Goal: Task Accomplishment & Management: Use online tool/utility

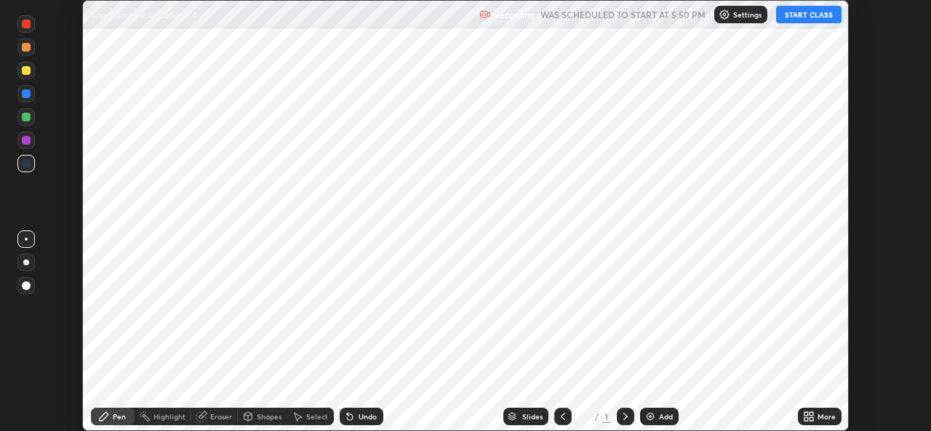
scroll to position [431, 930]
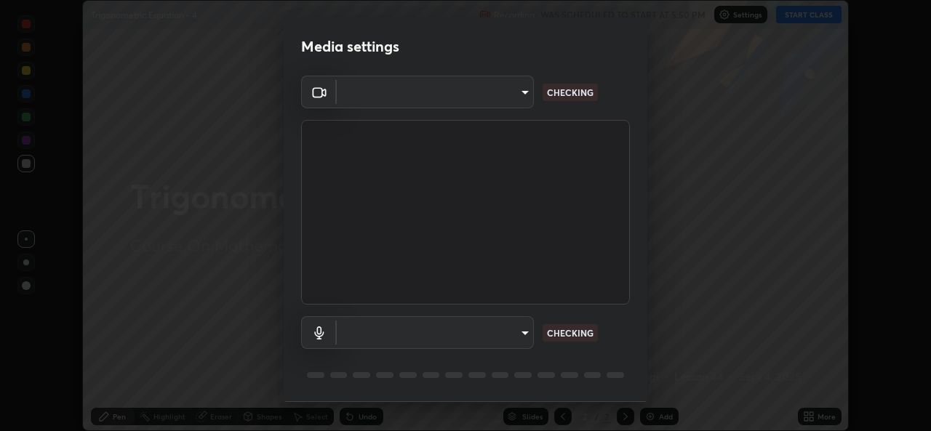
type input "b83fcbaa5aa05f3d9abd7ba45b5566f5f8b9b0dc3c34ab685f1834583bd00222"
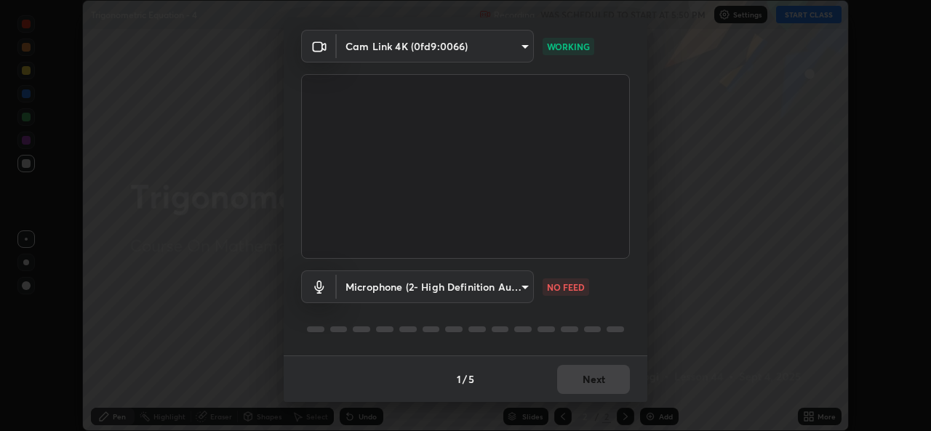
click at [520, 292] on body "Erase all Trigonometric Equation - 4 Recording WAS SCHEDULED TO START AT 5:50 P…" at bounding box center [465, 215] width 931 height 431
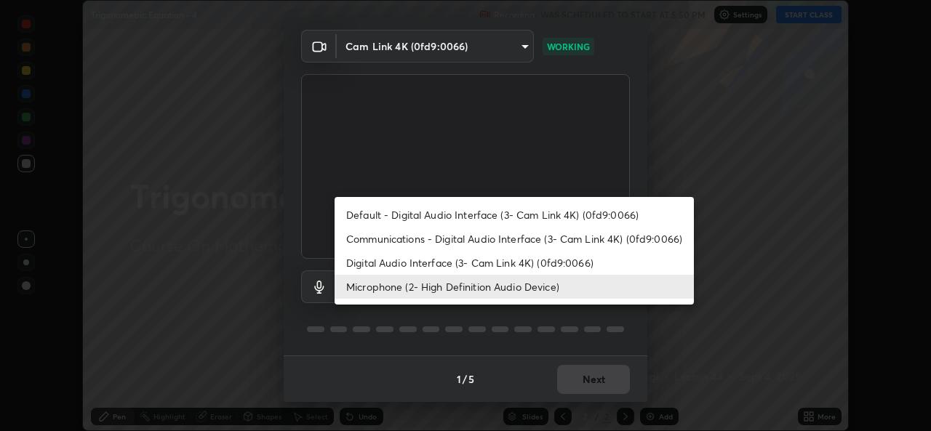
click at [526, 235] on li "Communications - Digital Audio Interface (3- Cam Link 4K) (0fd9:0066)" at bounding box center [514, 239] width 359 height 24
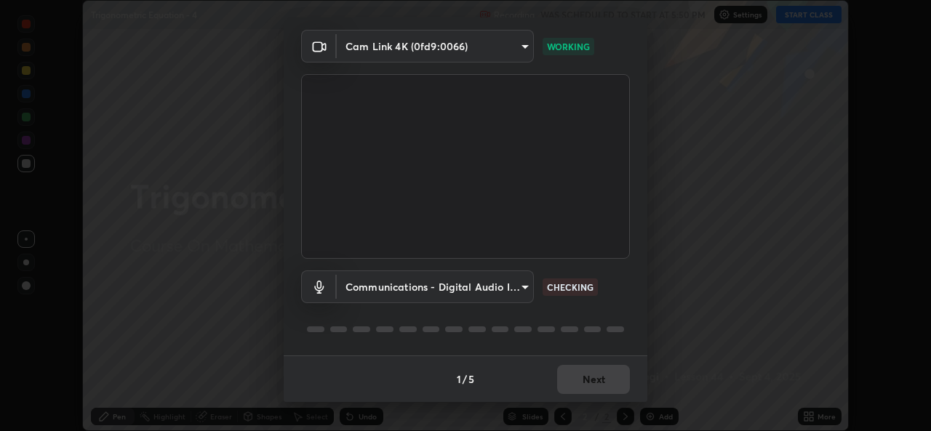
click at [506, 288] on body "Erase all Trigonometric Equation - 4 Recording WAS SCHEDULED TO START AT 5:50 P…" at bounding box center [465, 215] width 931 height 431
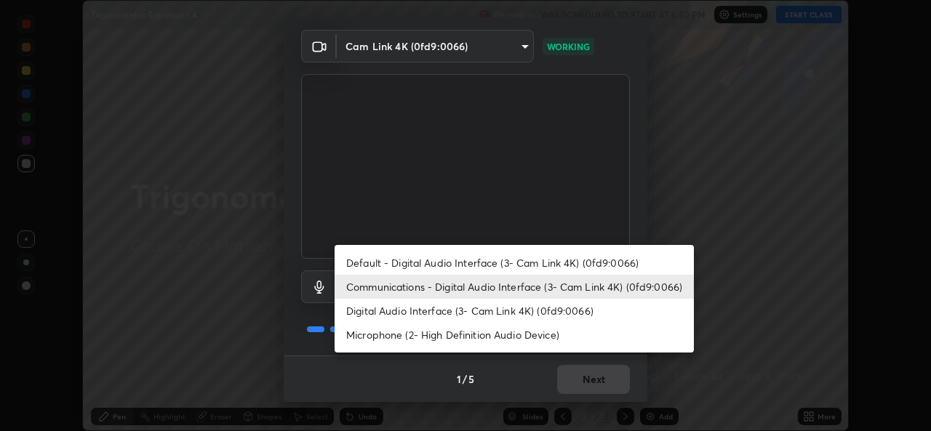
click at [508, 343] on li "Microphone (2- High Definition Audio Device)" at bounding box center [514, 335] width 359 height 24
type input "539d881b07cb98dc2f05a920cbd93df779e06b7cf5a3913fca54a35cce67d67e"
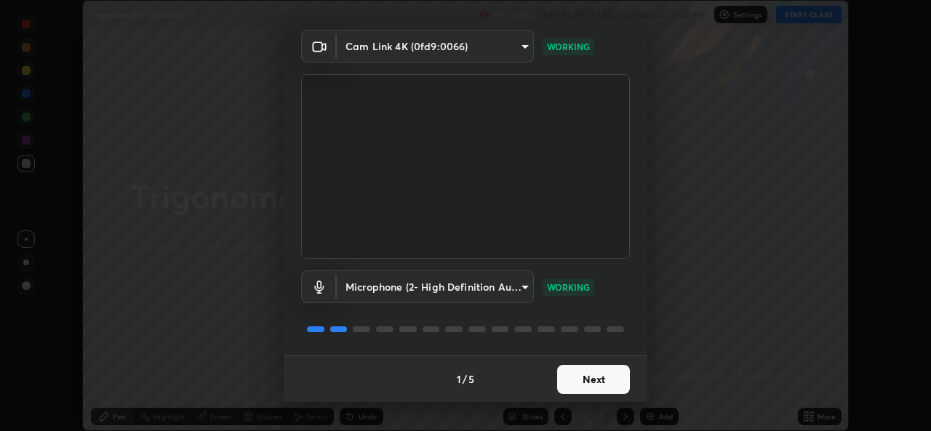
click at [593, 381] on button "Next" at bounding box center [593, 379] width 73 height 29
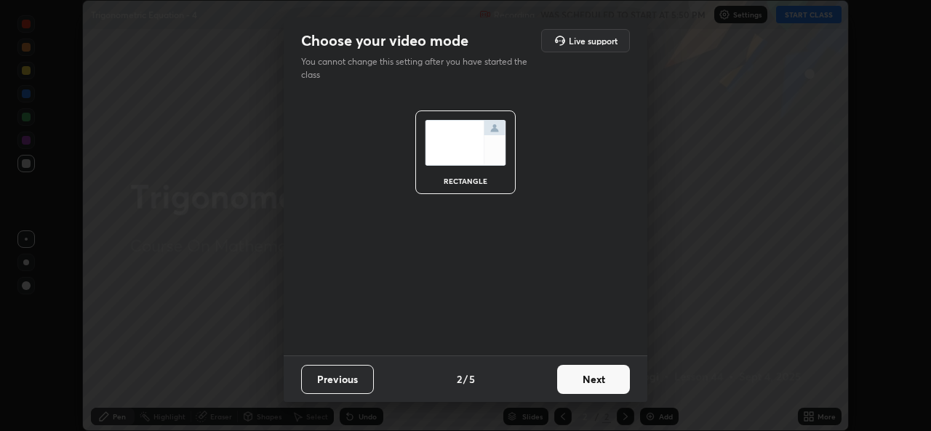
scroll to position [0, 0]
click at [595, 385] on button "Next" at bounding box center [593, 379] width 73 height 29
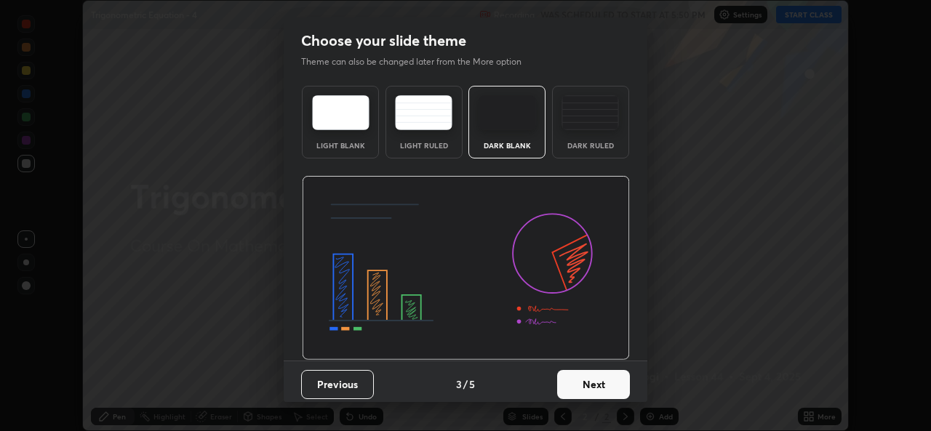
click at [597, 387] on button "Next" at bounding box center [593, 384] width 73 height 29
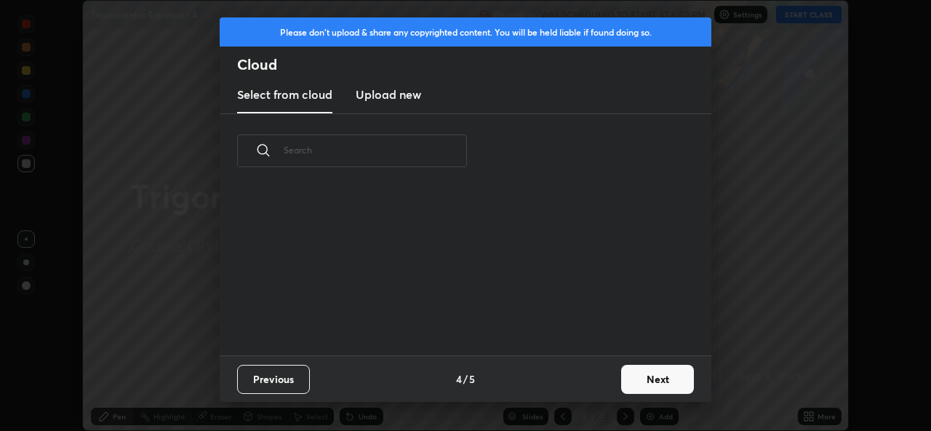
click at [605, 387] on div "Previous 4 / 5 Next" at bounding box center [466, 379] width 492 height 47
click at [638, 380] on button "Next" at bounding box center [657, 379] width 73 height 29
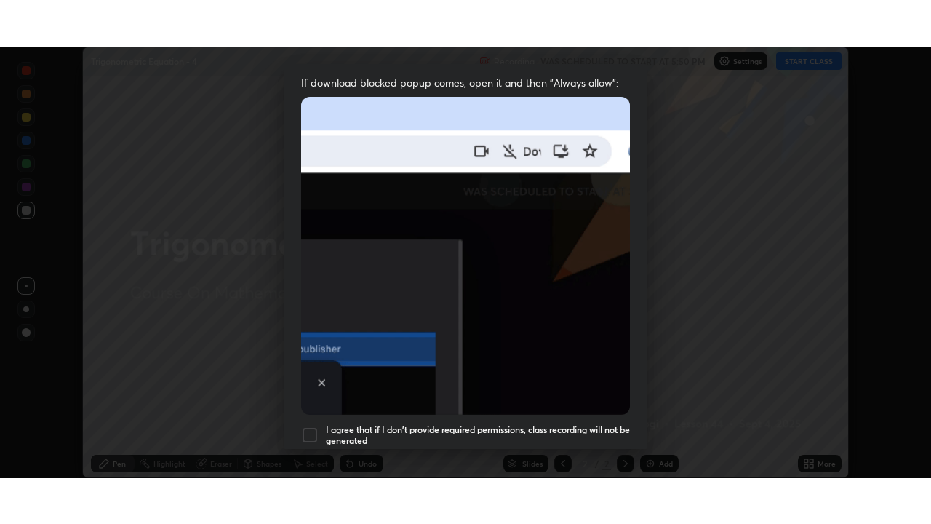
scroll to position [343, 0]
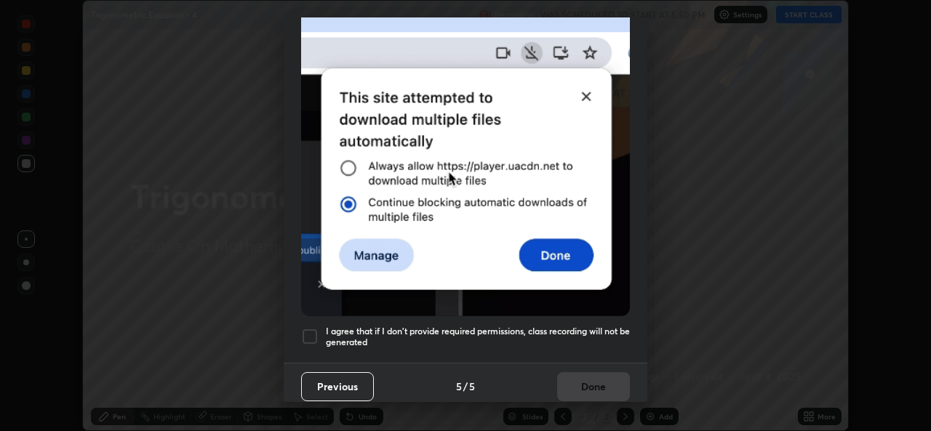
click at [318, 330] on div at bounding box center [309, 336] width 17 height 17
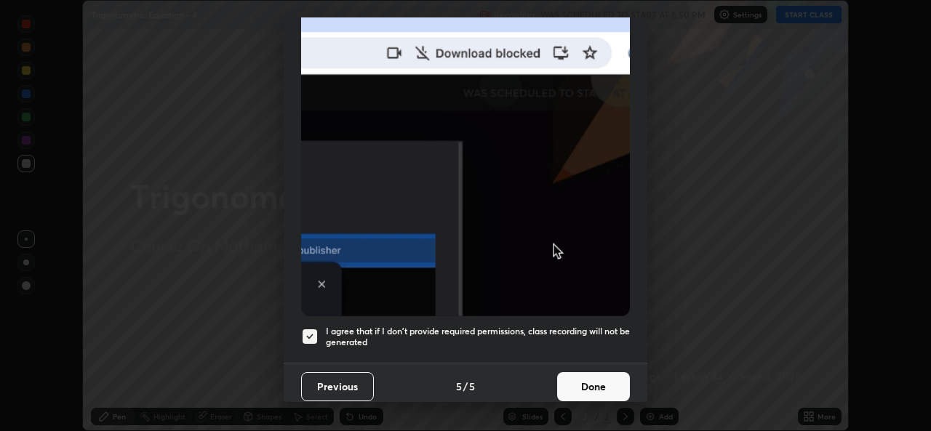
click at [593, 382] on button "Done" at bounding box center [593, 386] width 73 height 29
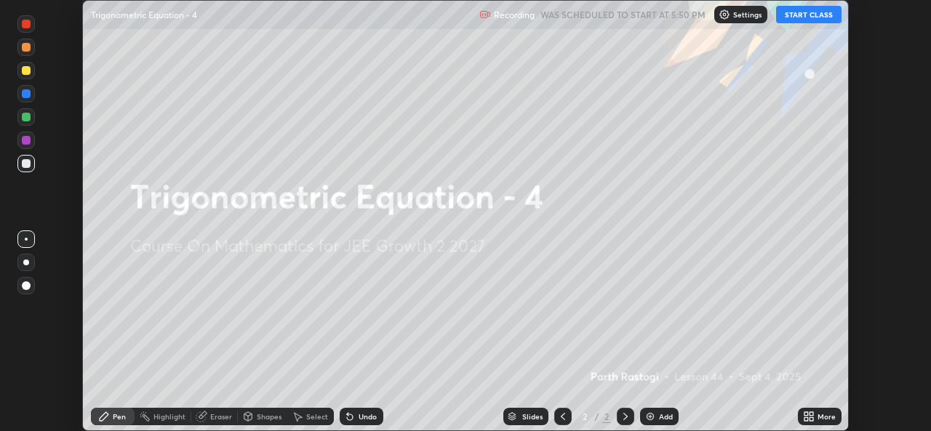
click at [658, 423] on div "Add" at bounding box center [659, 416] width 39 height 17
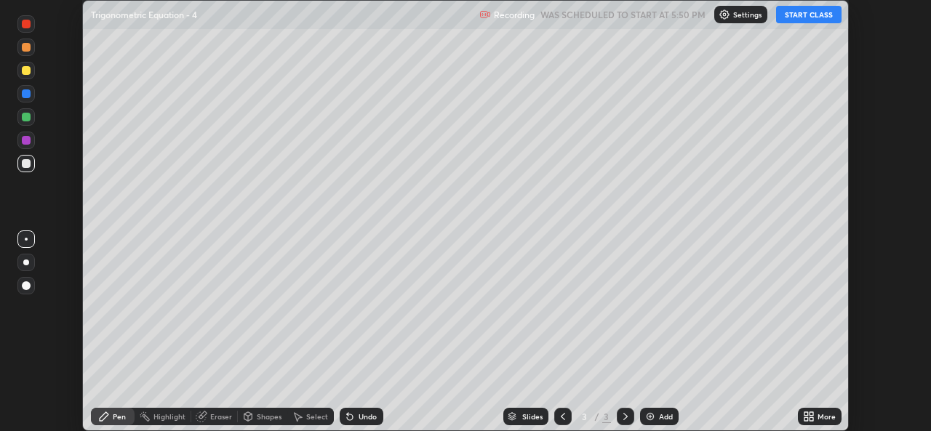
click at [813, 10] on button "START CLASS" at bounding box center [808, 14] width 65 height 17
click at [811, 414] on icon at bounding box center [812, 414] width 4 height 4
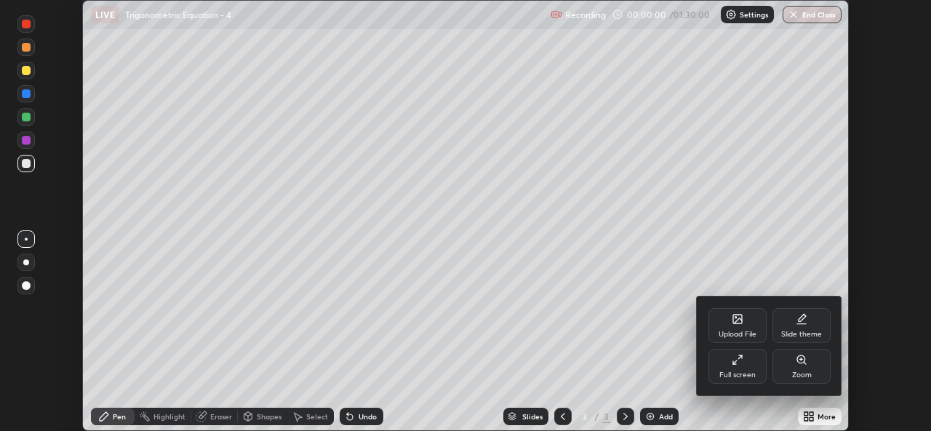
click at [746, 373] on div "Full screen" at bounding box center [737, 375] width 36 height 7
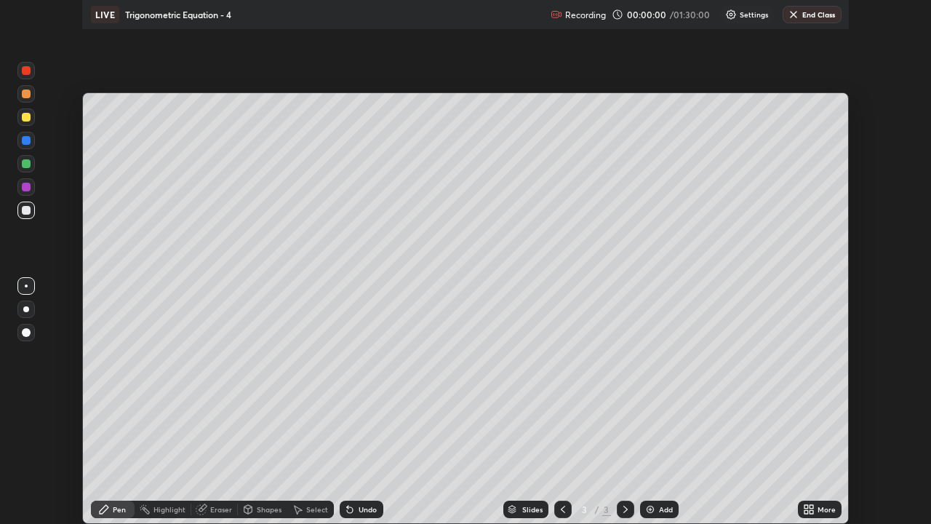
scroll to position [524, 931]
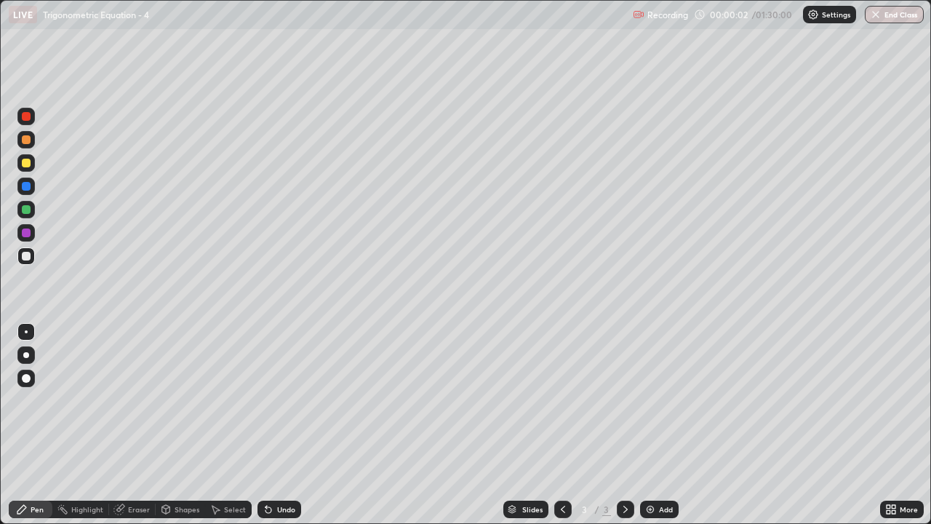
click at [33, 353] on div at bounding box center [25, 354] width 17 height 17
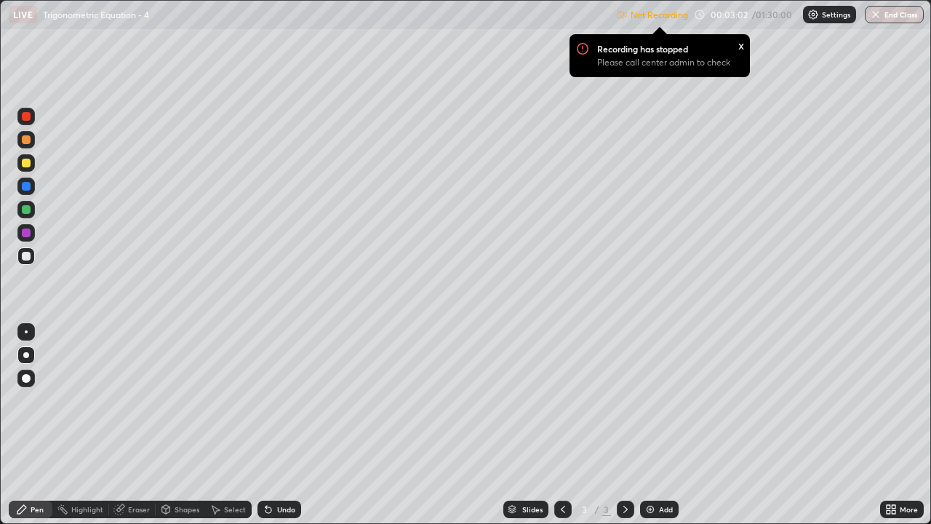
click at [816, 14] on img at bounding box center [813, 15] width 12 height 12
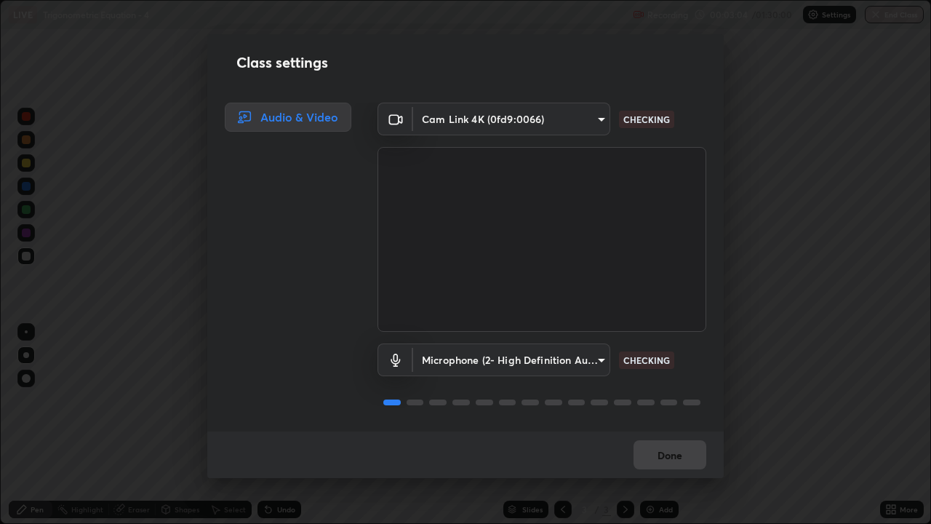
scroll to position [1, 0]
click at [668, 431] on button "Done" at bounding box center [670, 454] width 73 height 29
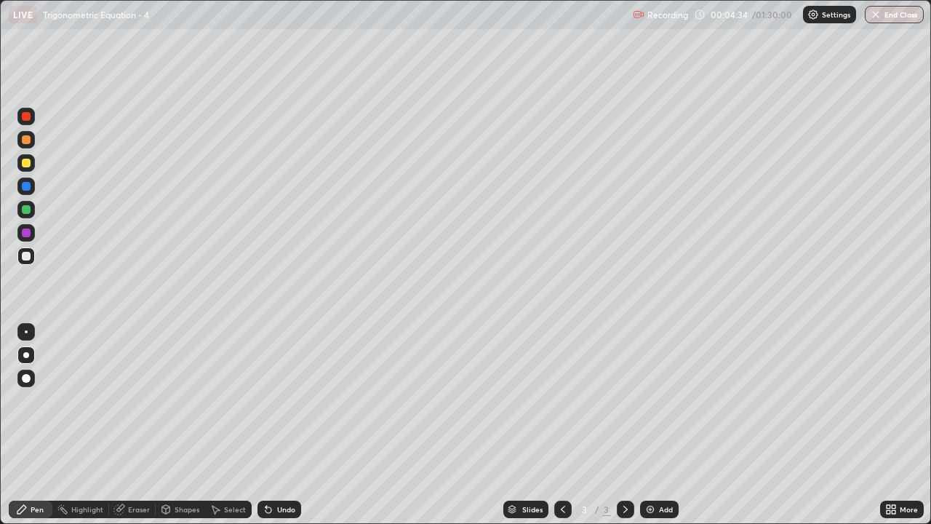
click at [119, 431] on div "Eraser" at bounding box center [132, 508] width 47 height 17
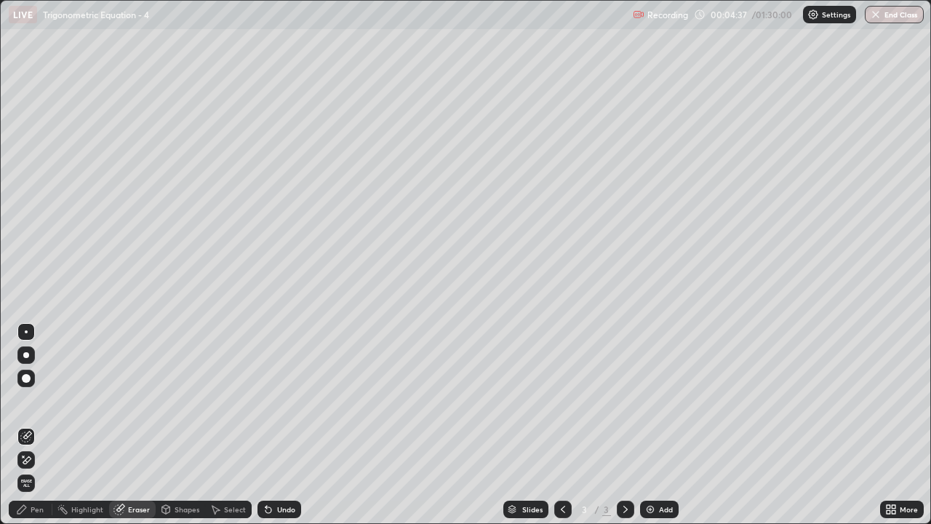
click at [31, 431] on div "Pen" at bounding box center [31, 508] width 44 height 17
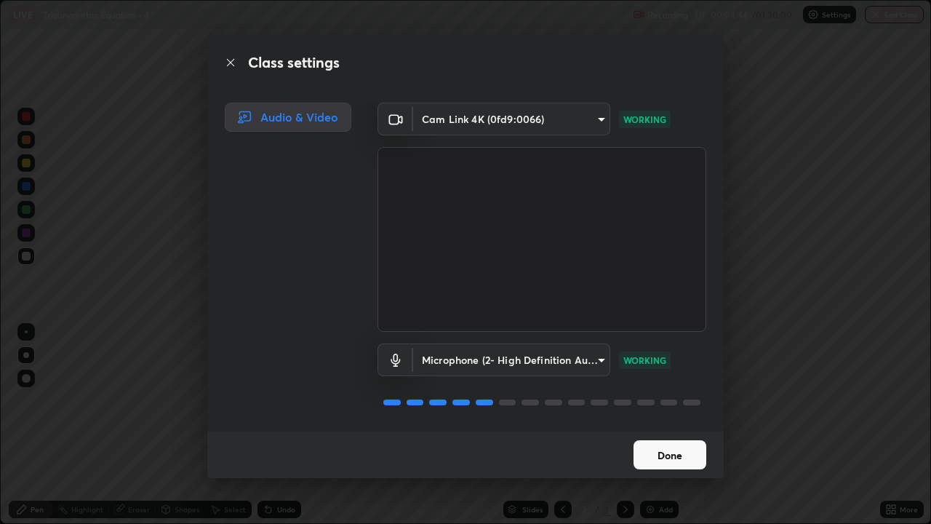
click at [666, 431] on button "Done" at bounding box center [670, 454] width 73 height 29
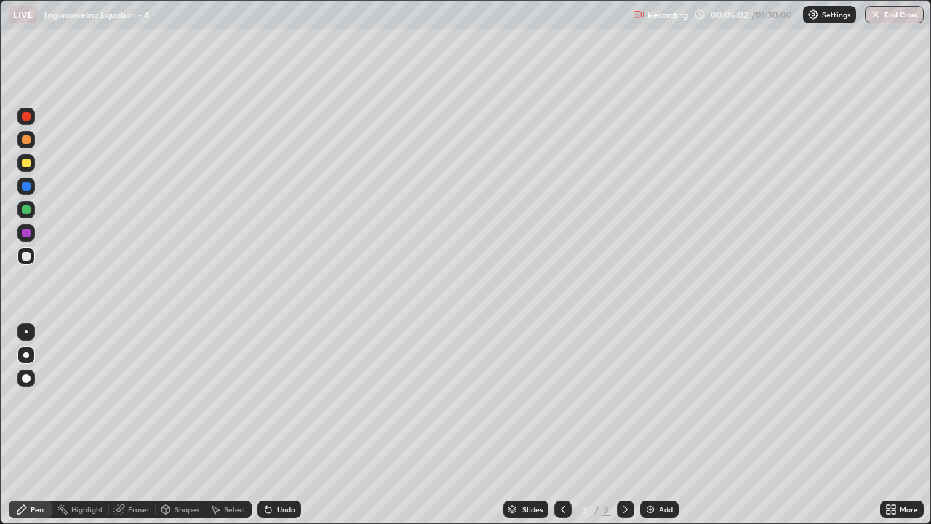
click at [28, 209] on div at bounding box center [26, 209] width 9 height 9
click at [279, 431] on div "Undo" at bounding box center [279, 508] width 44 height 17
click at [278, 431] on div "Undo" at bounding box center [286, 508] width 18 height 7
click at [272, 431] on div "Undo" at bounding box center [279, 508] width 44 height 17
click at [660, 431] on div "Add" at bounding box center [659, 508] width 39 height 17
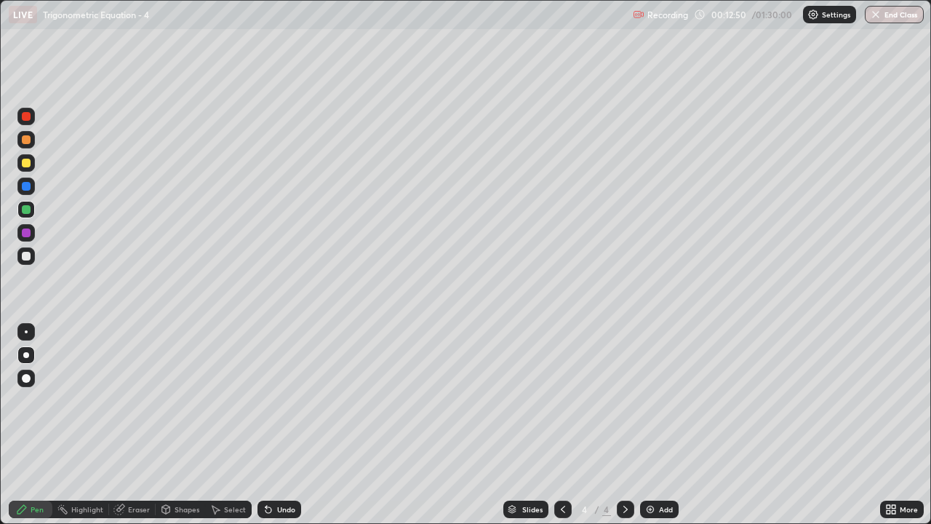
click at [24, 257] on div at bounding box center [26, 256] width 9 height 9
click at [564, 431] on div at bounding box center [562, 508] width 17 height 17
click at [630, 431] on div at bounding box center [625, 509] width 17 height 29
click at [566, 431] on div at bounding box center [562, 508] width 17 height 17
click at [622, 431] on div at bounding box center [625, 509] width 17 height 29
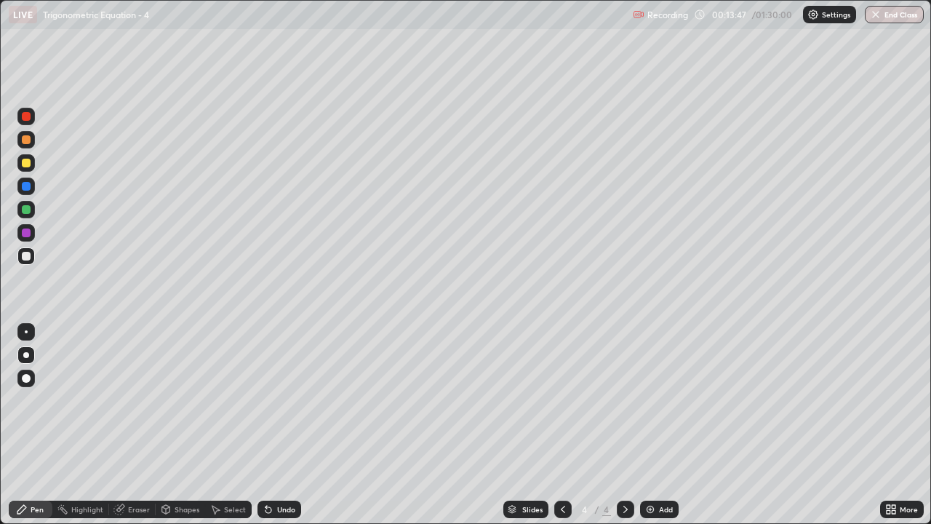
click at [126, 431] on div "Eraser" at bounding box center [132, 508] width 47 height 17
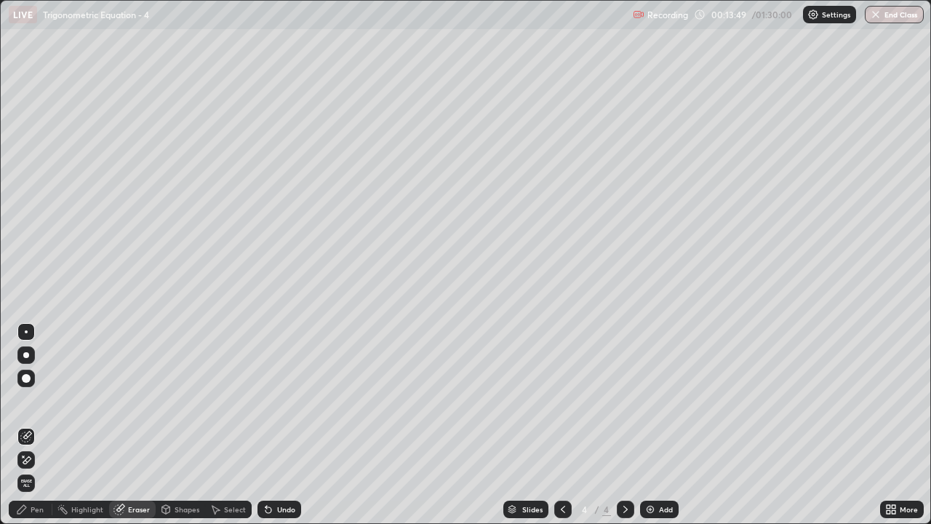
click at [28, 431] on icon at bounding box center [26, 460] width 12 height 12
click at [37, 431] on div "Pen" at bounding box center [31, 508] width 44 height 17
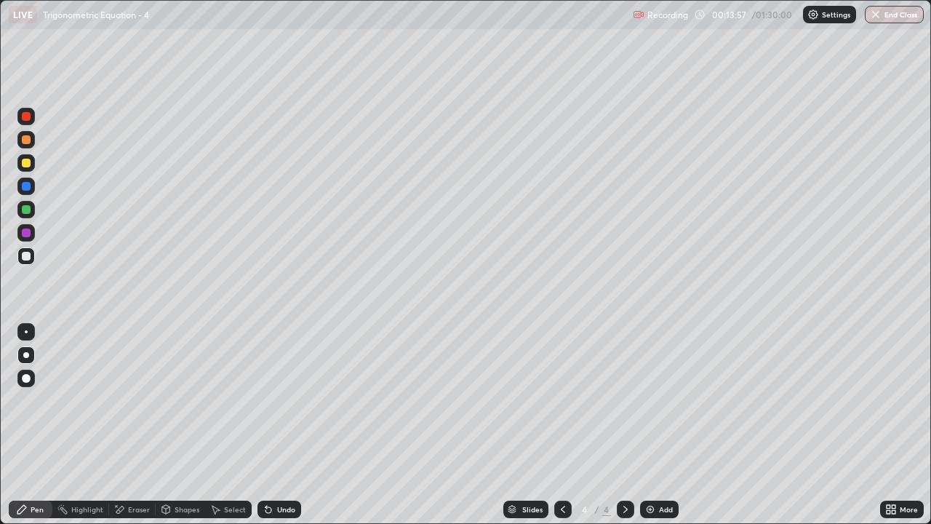
click at [129, 431] on div "Eraser" at bounding box center [132, 508] width 47 height 17
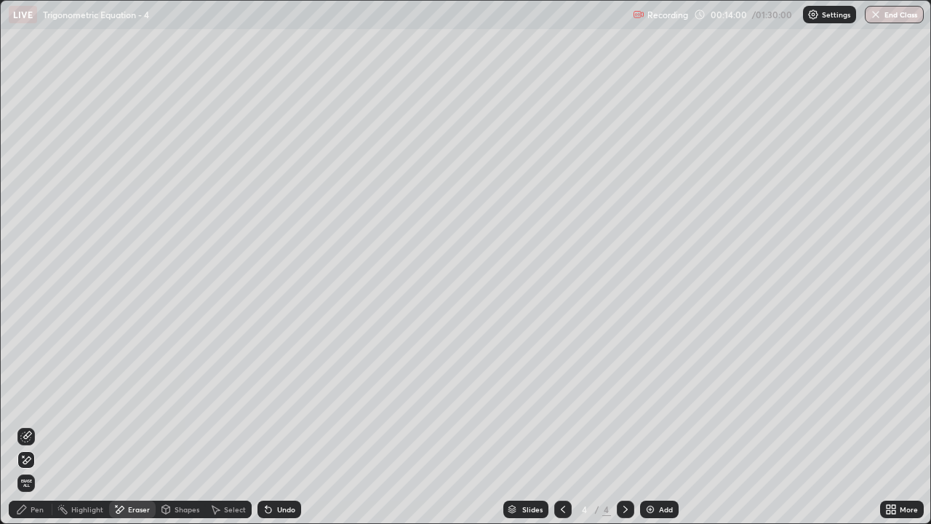
click at [31, 431] on div "Pen" at bounding box center [31, 508] width 44 height 17
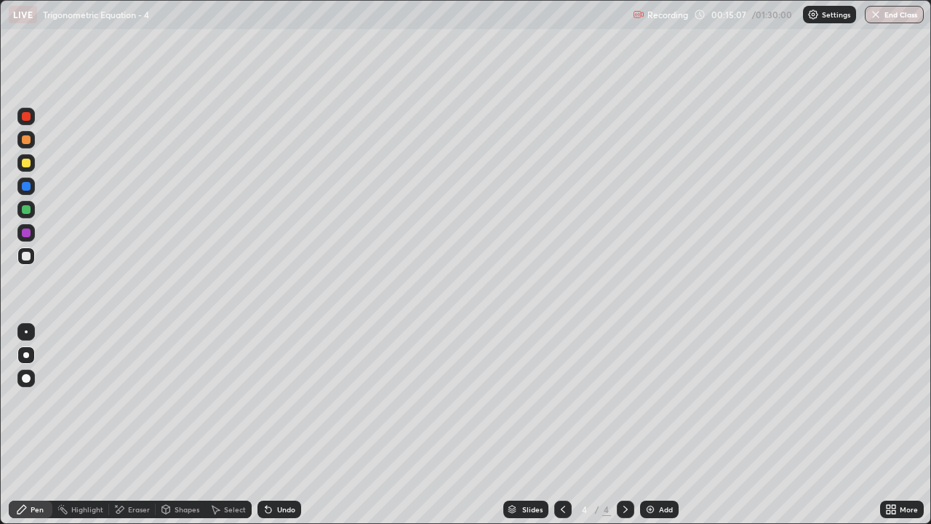
click at [131, 431] on div "Eraser" at bounding box center [132, 508] width 47 height 17
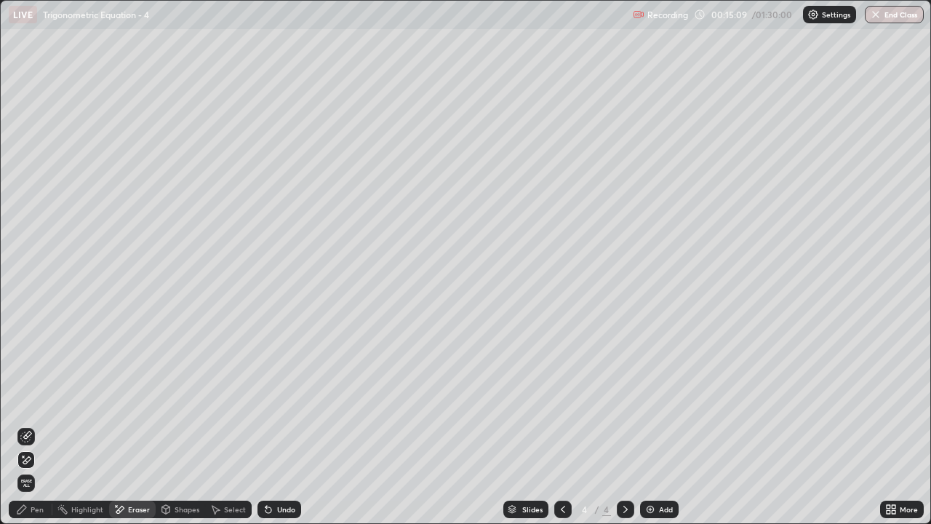
click at [34, 431] on div "Pen" at bounding box center [31, 508] width 44 height 17
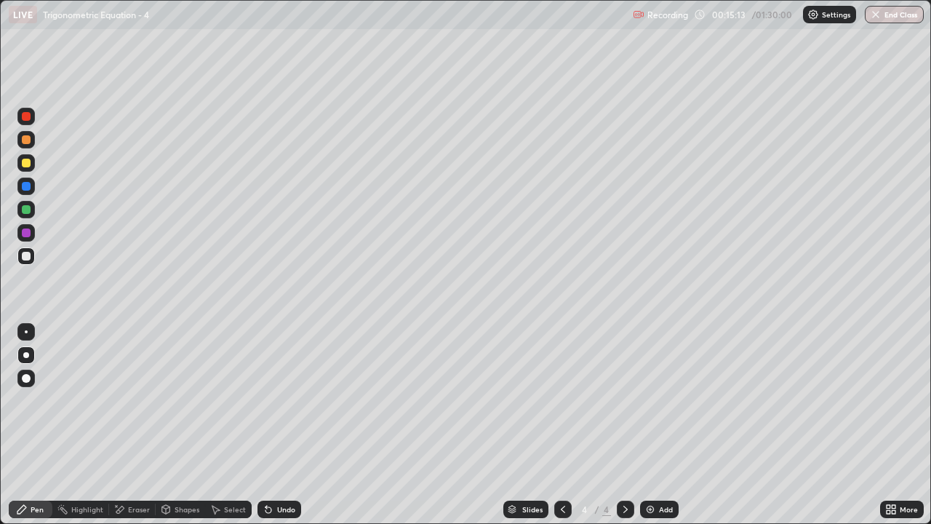
click at [128, 431] on div "Eraser" at bounding box center [132, 508] width 47 height 17
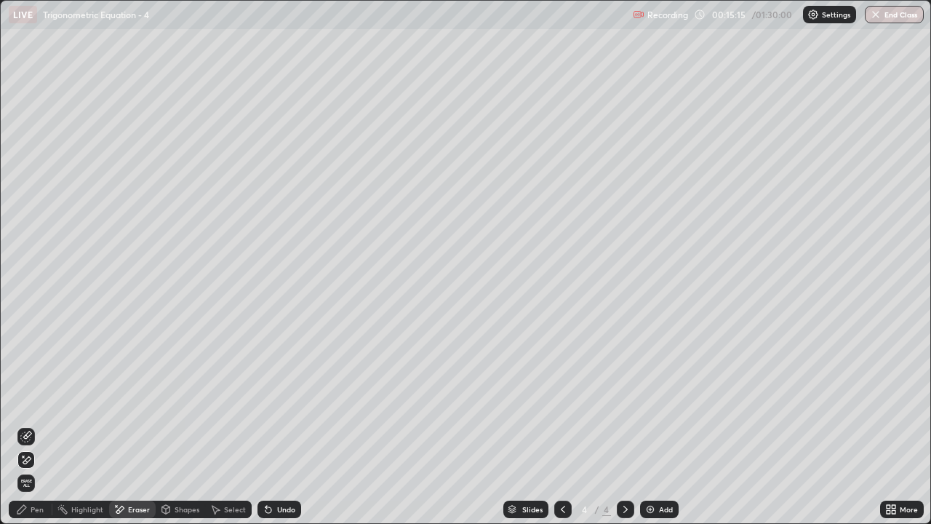
click at [25, 431] on div "Pen" at bounding box center [31, 508] width 44 height 17
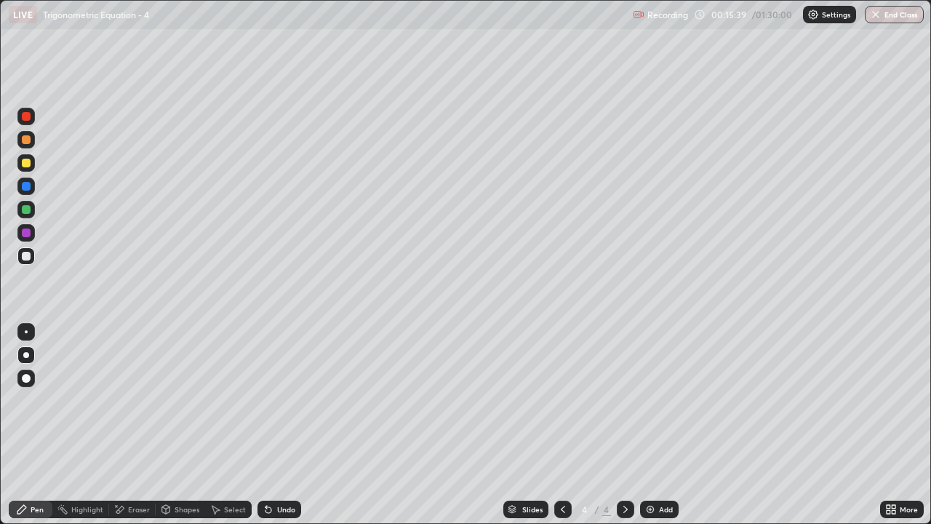
click at [283, 431] on div "Undo" at bounding box center [279, 508] width 44 height 17
click at [286, 431] on div "Undo" at bounding box center [279, 508] width 44 height 17
click at [284, 431] on div "Undo" at bounding box center [279, 508] width 44 height 17
click at [664, 431] on div "Add" at bounding box center [659, 508] width 39 height 17
click at [23, 209] on div at bounding box center [26, 209] width 9 height 9
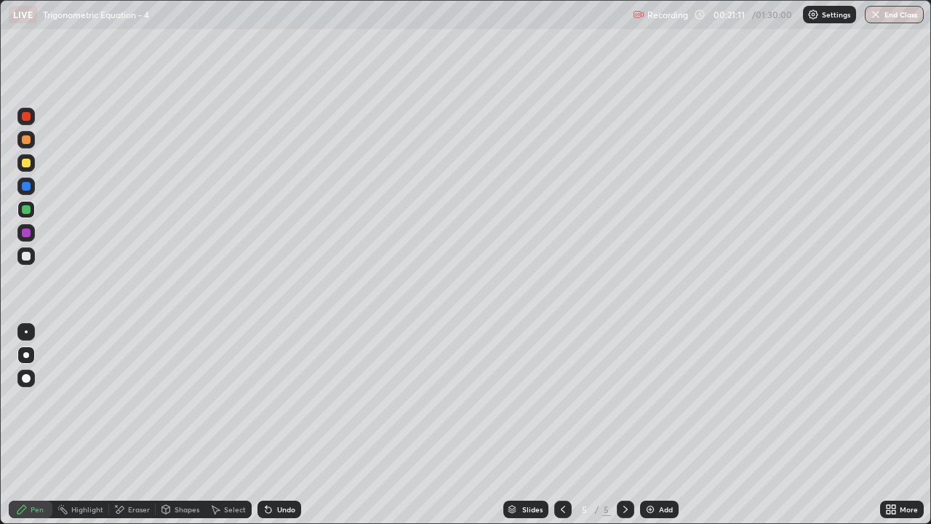
click at [23, 164] on div at bounding box center [26, 163] width 9 height 9
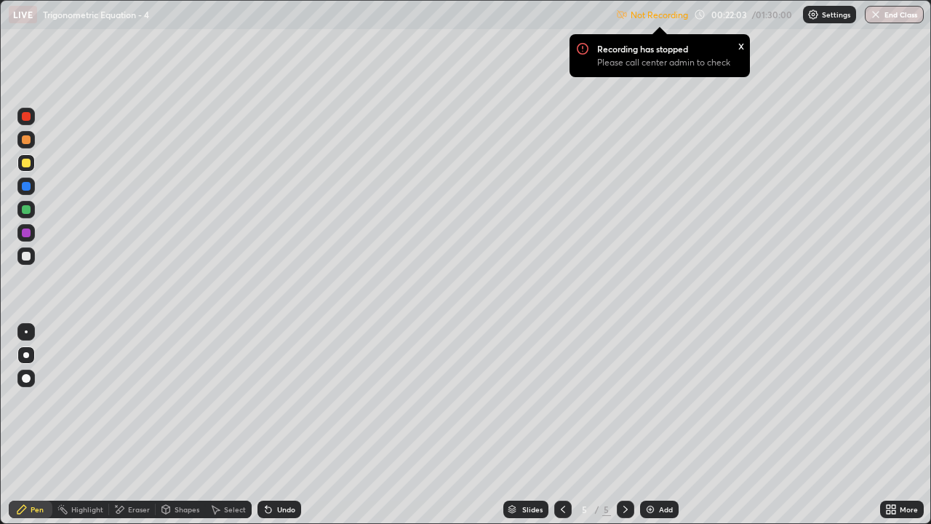
click at [820, 15] on div "Settings" at bounding box center [829, 14] width 53 height 17
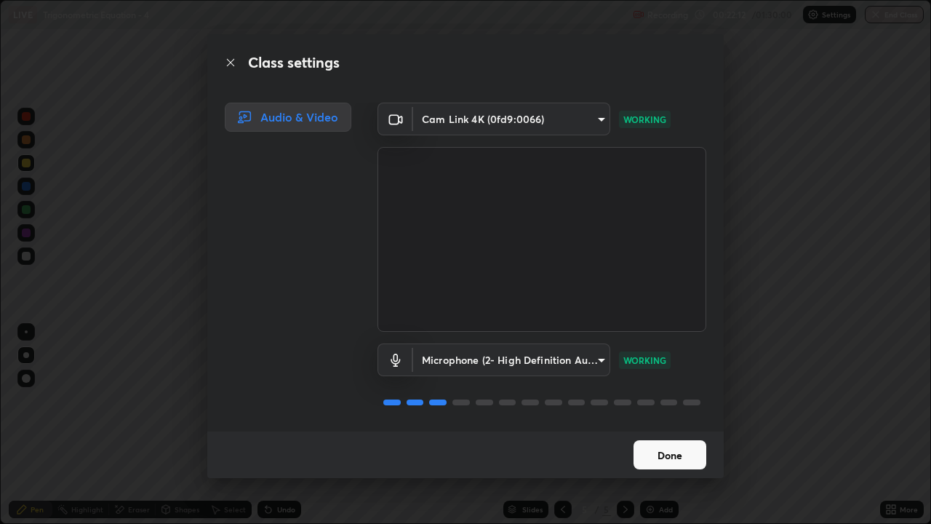
click at [657, 431] on button "Done" at bounding box center [670, 454] width 73 height 29
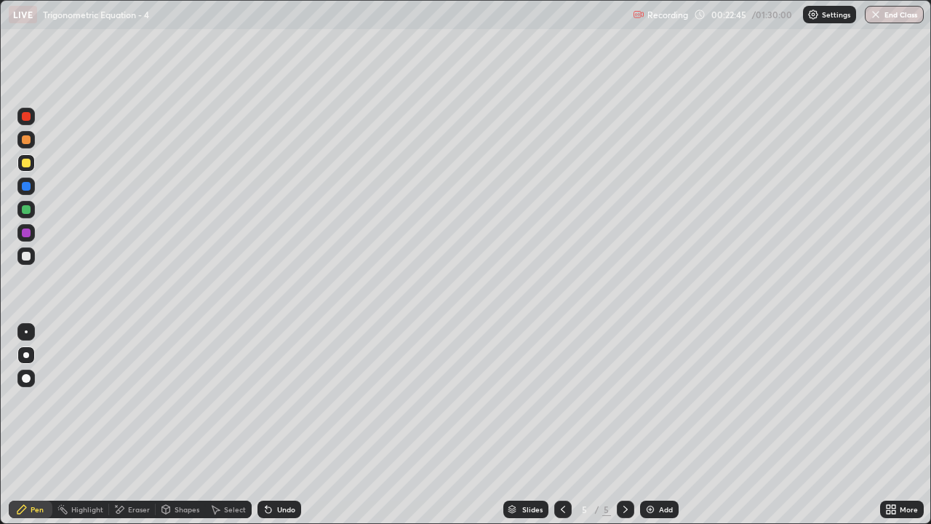
click at [30, 208] on div at bounding box center [26, 209] width 9 height 9
click at [33, 431] on div "Pen" at bounding box center [31, 508] width 44 height 17
click at [27, 261] on div at bounding box center [25, 255] width 17 height 17
click at [286, 431] on div "Undo" at bounding box center [286, 508] width 18 height 7
click at [292, 431] on div "Undo" at bounding box center [279, 508] width 44 height 17
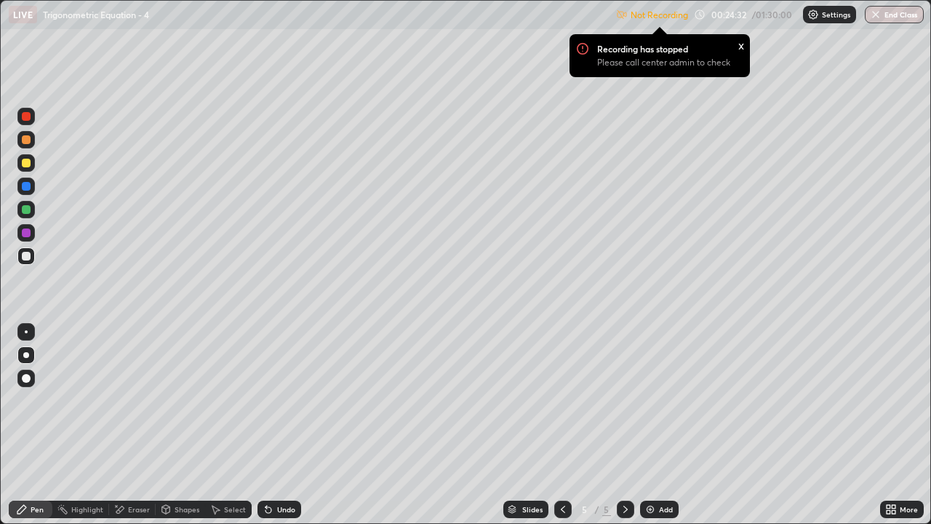
click at [740, 44] on div "x" at bounding box center [741, 44] width 6 height 15
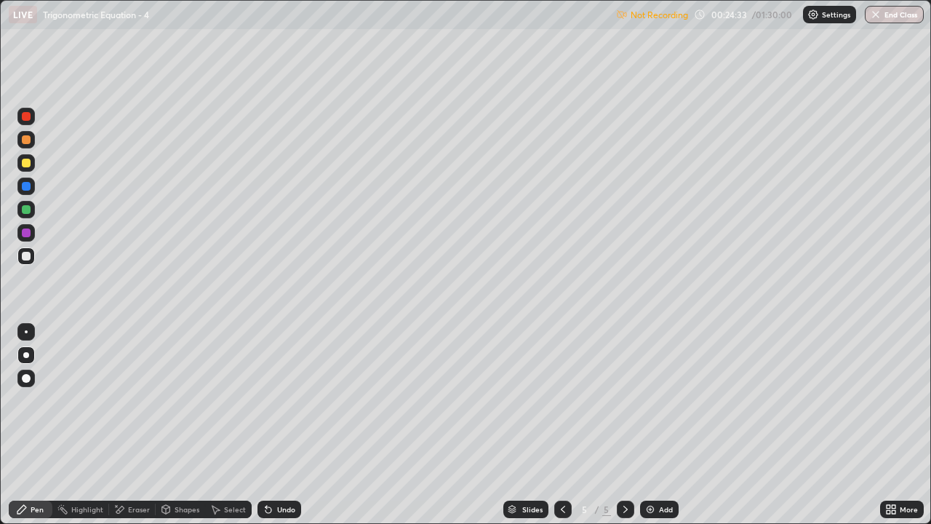
click at [820, 17] on div "Settings" at bounding box center [829, 14] width 53 height 17
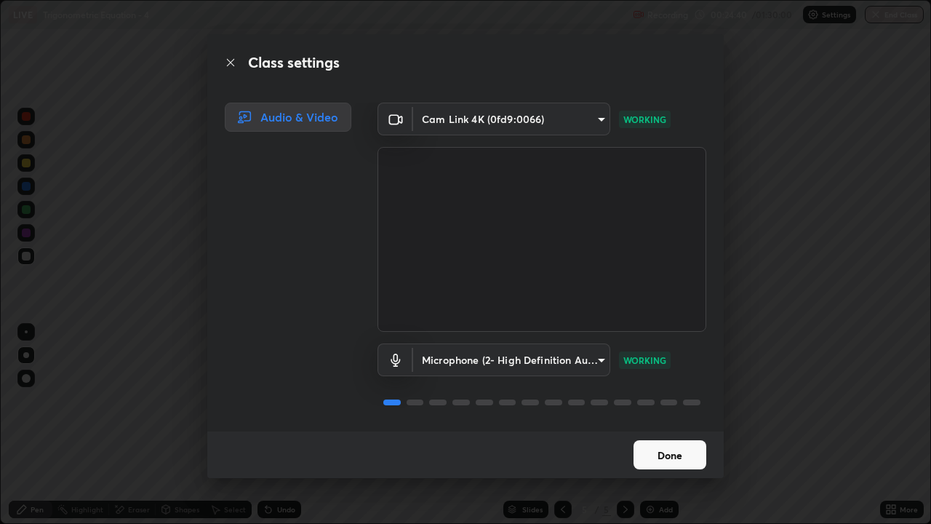
click at [662, 431] on button "Done" at bounding box center [670, 454] width 73 height 29
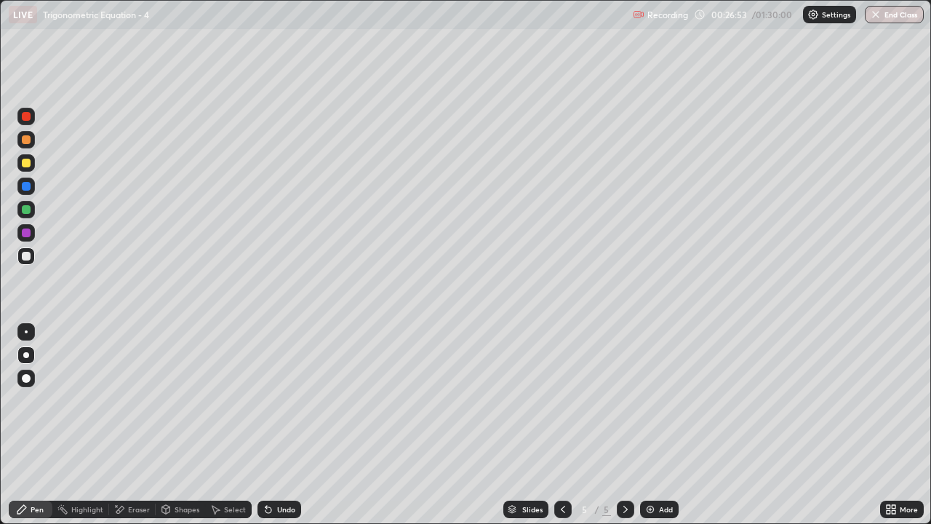
click at [133, 431] on div "Eraser" at bounding box center [132, 508] width 47 height 17
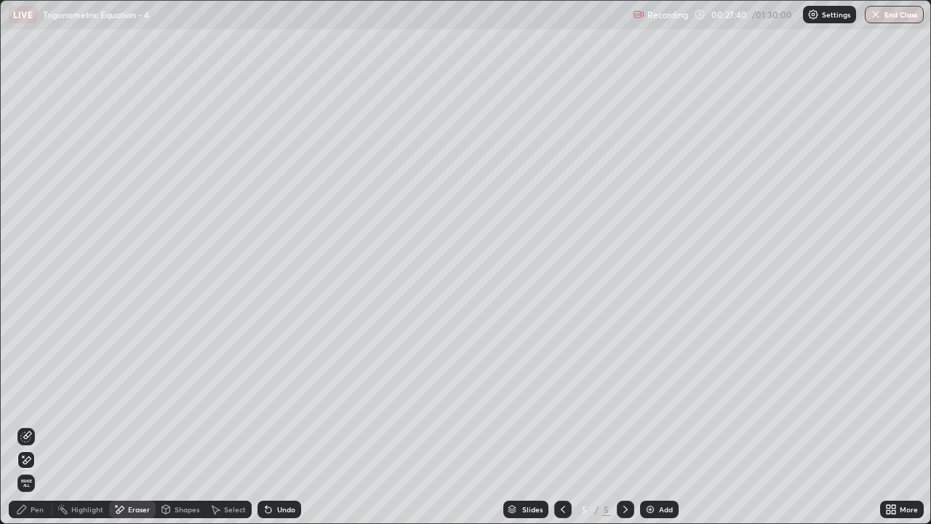
click at [31, 431] on div "Pen" at bounding box center [31, 508] width 44 height 17
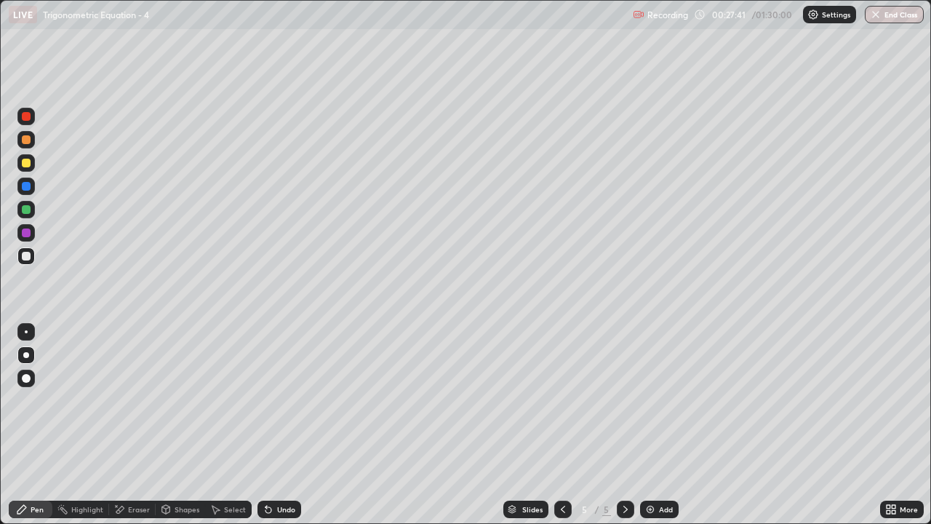
click at [25, 163] on div at bounding box center [26, 163] width 9 height 9
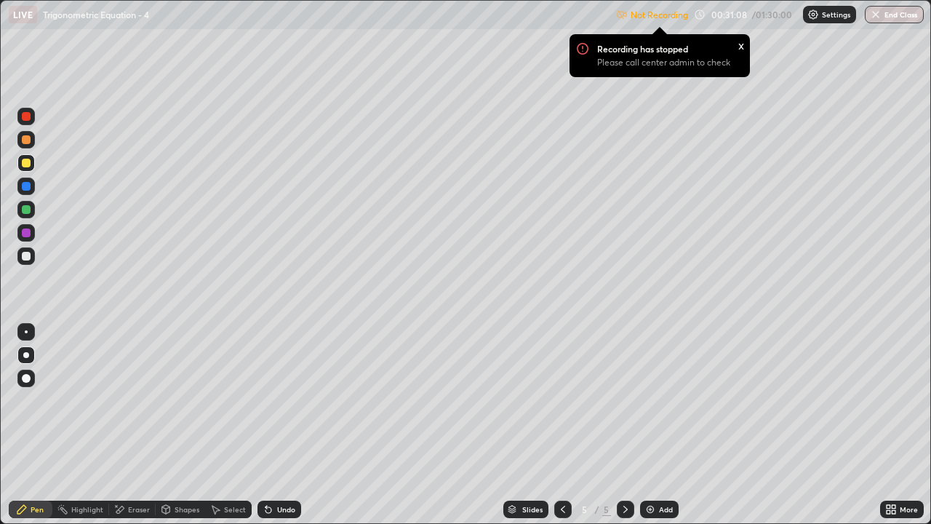
click at [32, 256] on div at bounding box center [25, 255] width 17 height 17
click at [743, 46] on div "x" at bounding box center [741, 44] width 6 height 15
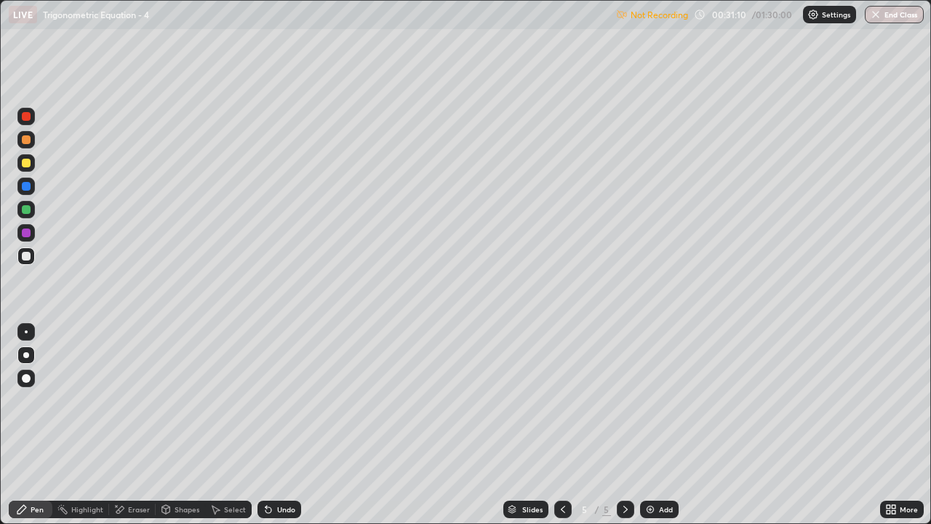
click at [824, 17] on p "Settings" at bounding box center [836, 14] width 28 height 7
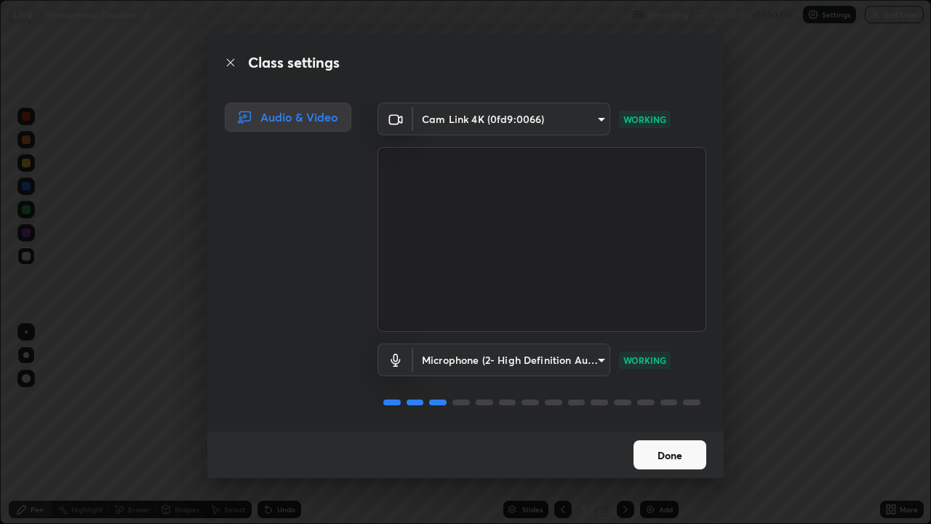
click at [679, 431] on button "Done" at bounding box center [670, 454] width 73 height 29
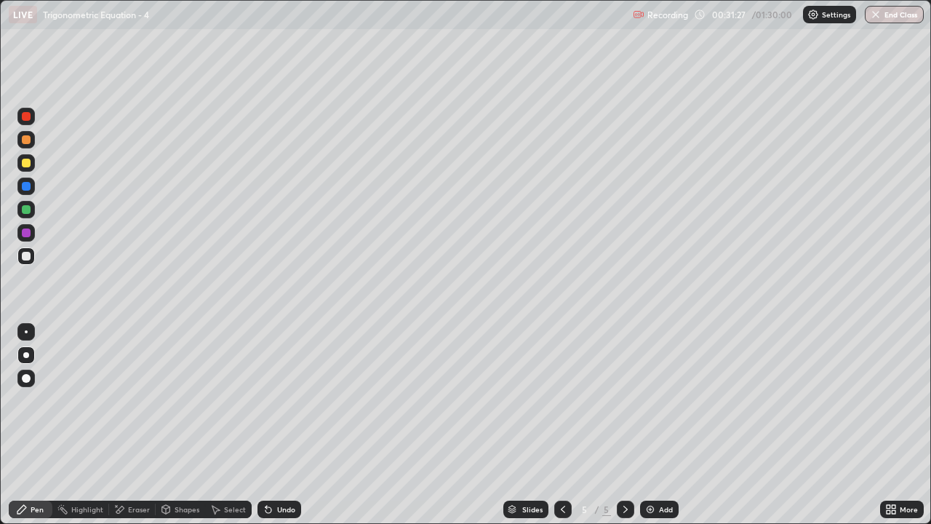
click at [653, 431] on img at bounding box center [650, 509] width 12 height 12
click at [23, 161] on div at bounding box center [26, 163] width 9 height 9
click at [274, 431] on div "Undo" at bounding box center [279, 508] width 44 height 17
click at [33, 256] on div at bounding box center [25, 255] width 17 height 17
click at [129, 431] on div "Eraser" at bounding box center [139, 508] width 22 height 7
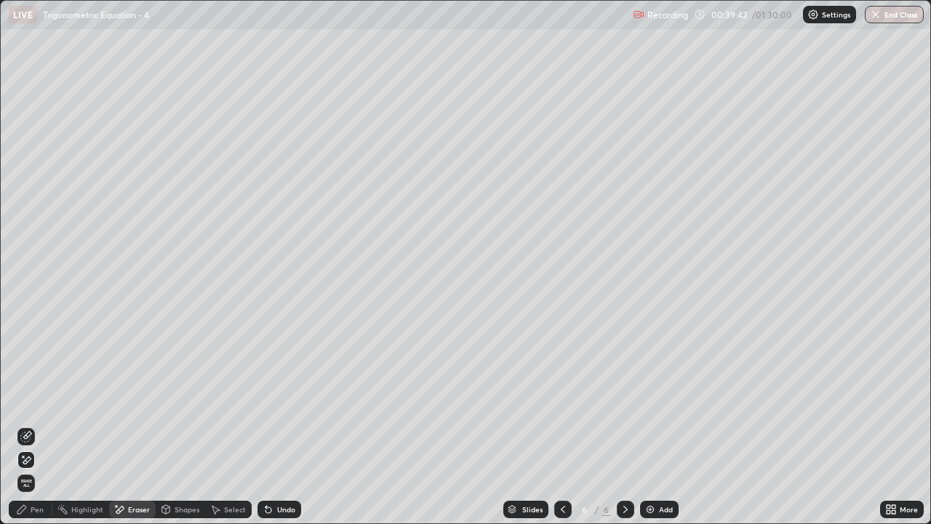
click at [33, 431] on div "Pen" at bounding box center [31, 508] width 44 height 17
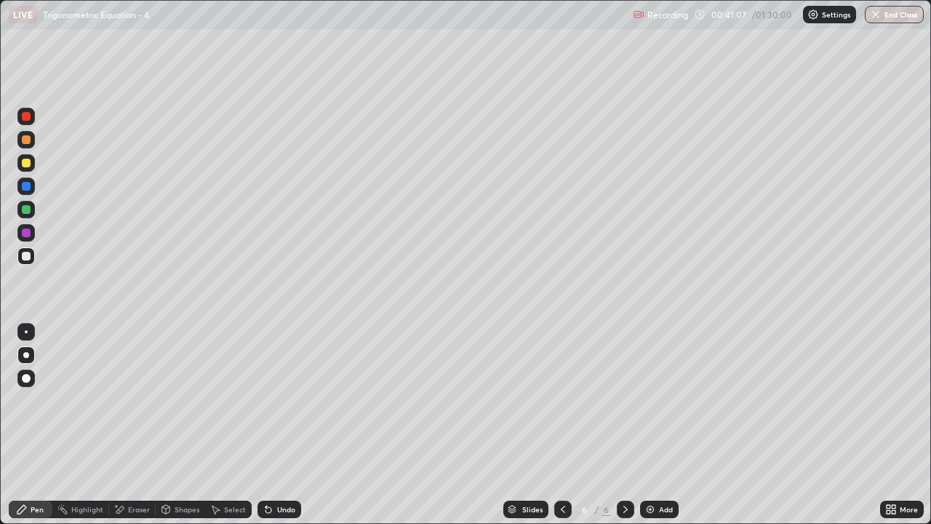
click at [129, 431] on div "Eraser" at bounding box center [132, 508] width 47 height 17
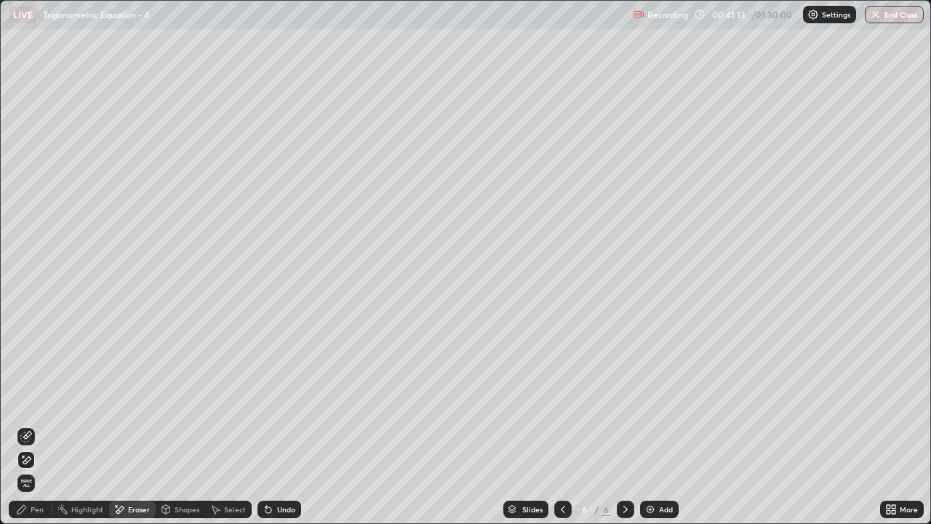
click at [31, 431] on div "Pen" at bounding box center [37, 508] width 13 height 7
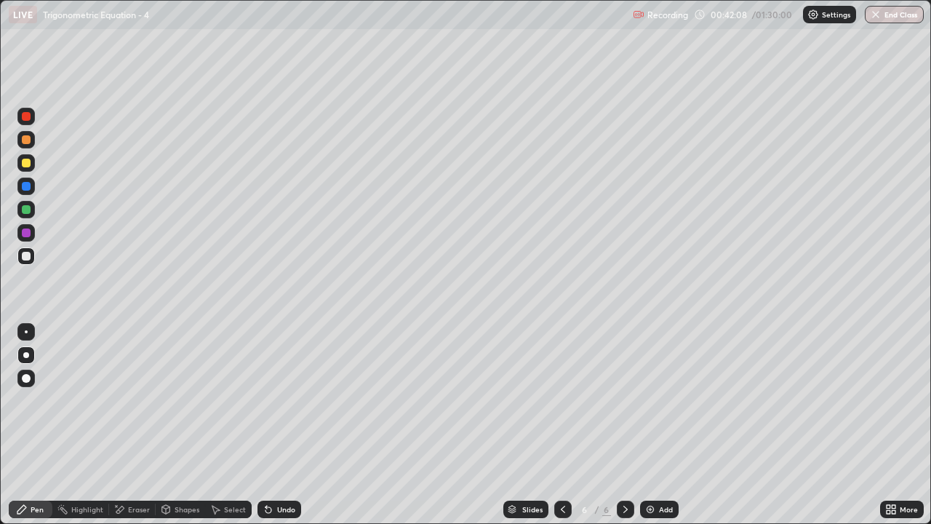
click at [659, 431] on div "Add" at bounding box center [666, 508] width 14 height 7
click at [564, 431] on icon at bounding box center [563, 509] width 12 height 12
click at [627, 431] on div at bounding box center [625, 508] width 17 height 17
click at [562, 431] on div at bounding box center [562, 508] width 17 height 17
click at [622, 431] on icon at bounding box center [626, 509] width 12 height 12
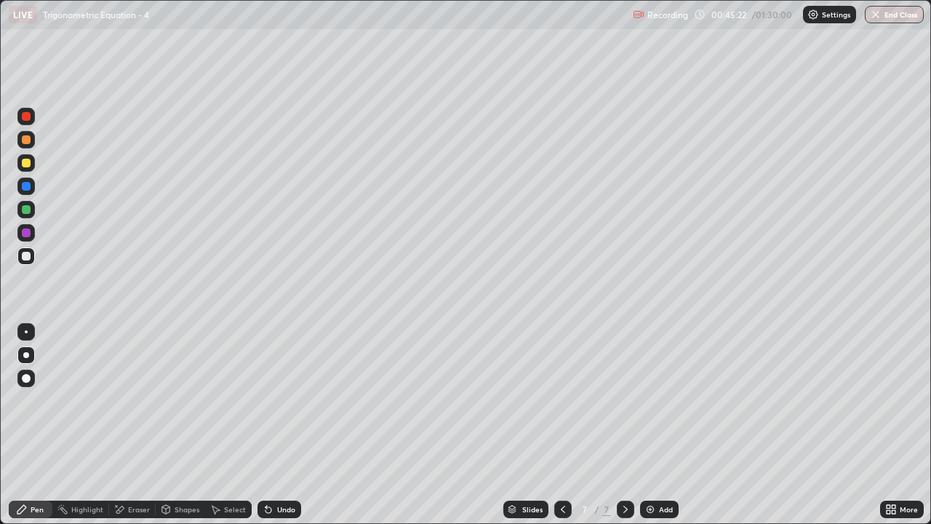
click at [562, 431] on icon at bounding box center [563, 509] width 12 height 12
click at [128, 431] on div "Eraser" at bounding box center [139, 508] width 22 height 7
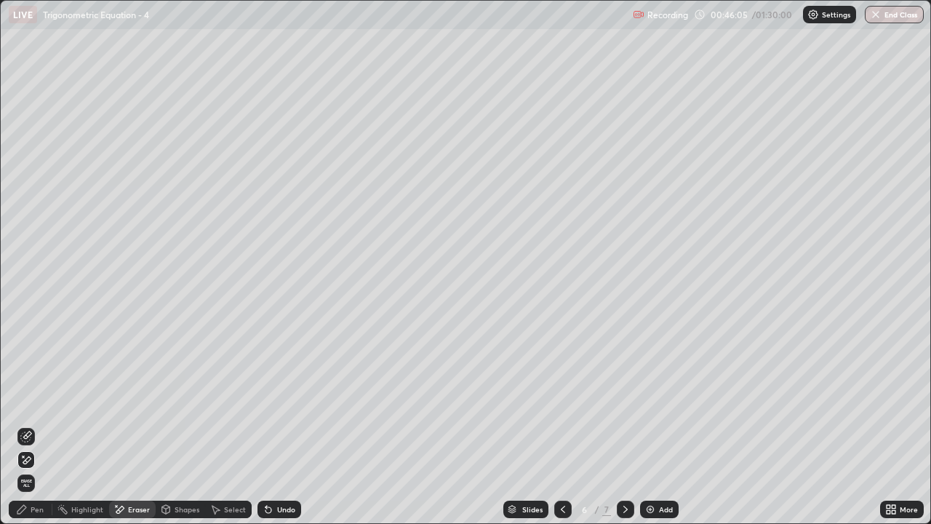
click at [34, 431] on div "Pen" at bounding box center [31, 508] width 44 height 17
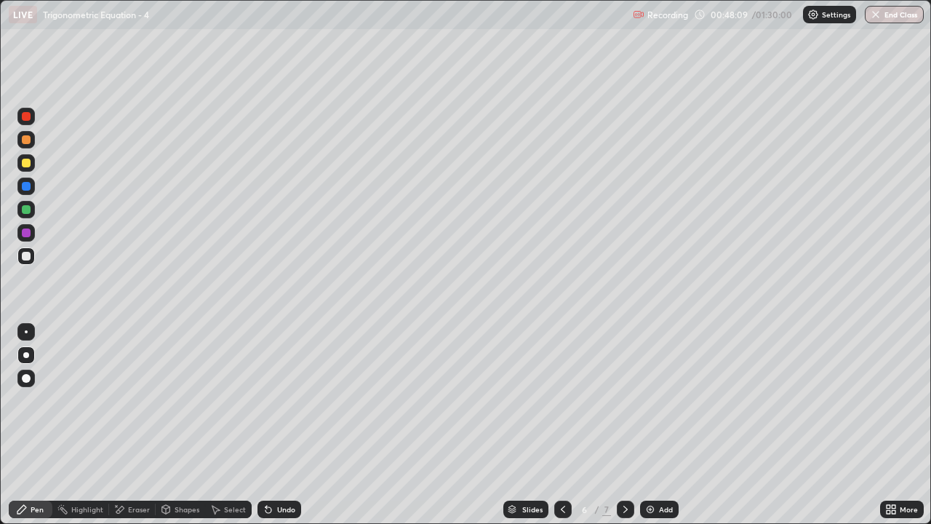
click at [624, 431] on icon at bounding box center [626, 509] width 12 height 12
click at [562, 431] on icon at bounding box center [563, 509] width 12 height 12
click at [228, 431] on div "Select" at bounding box center [228, 508] width 47 height 17
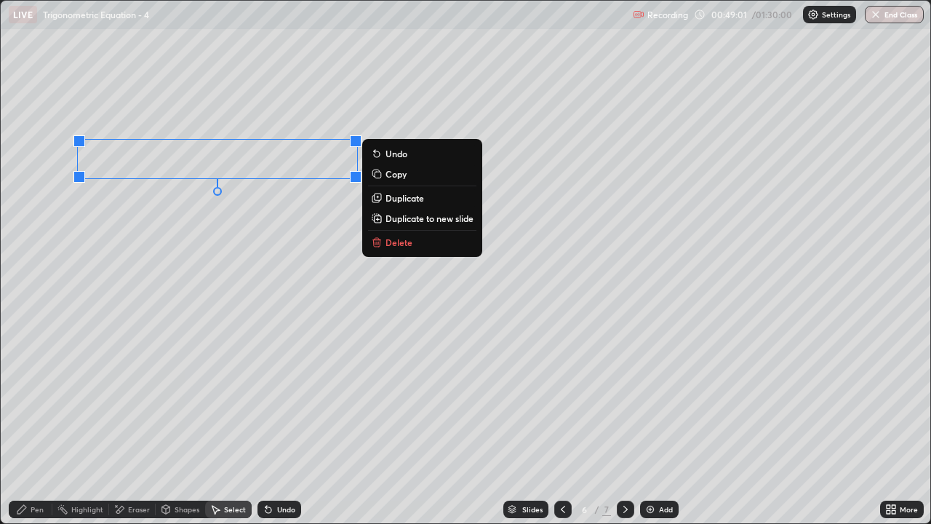
click at [388, 174] on p "Copy" at bounding box center [395, 174] width 21 height 12
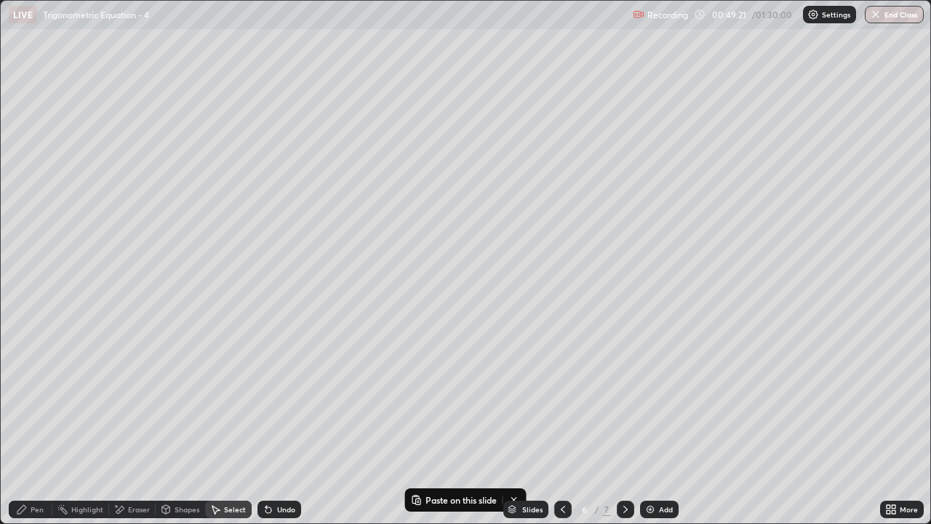
click at [626, 431] on div at bounding box center [625, 509] width 17 height 29
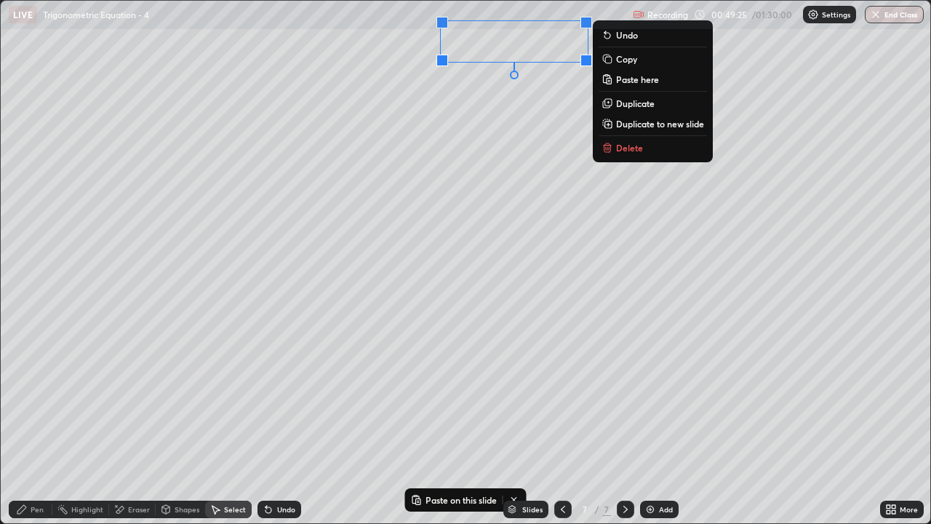
click at [638, 79] on p "Paste here" at bounding box center [637, 79] width 43 height 12
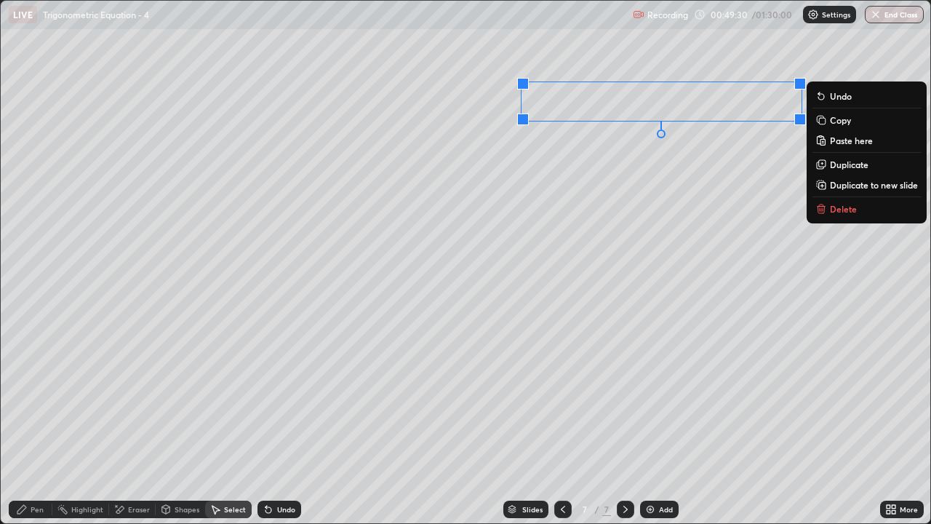
click at [871, 431] on div "0 ° Undo Copy Paste here Duplicate Duplicate to new slide Delete" at bounding box center [466, 262] width 930 height 522
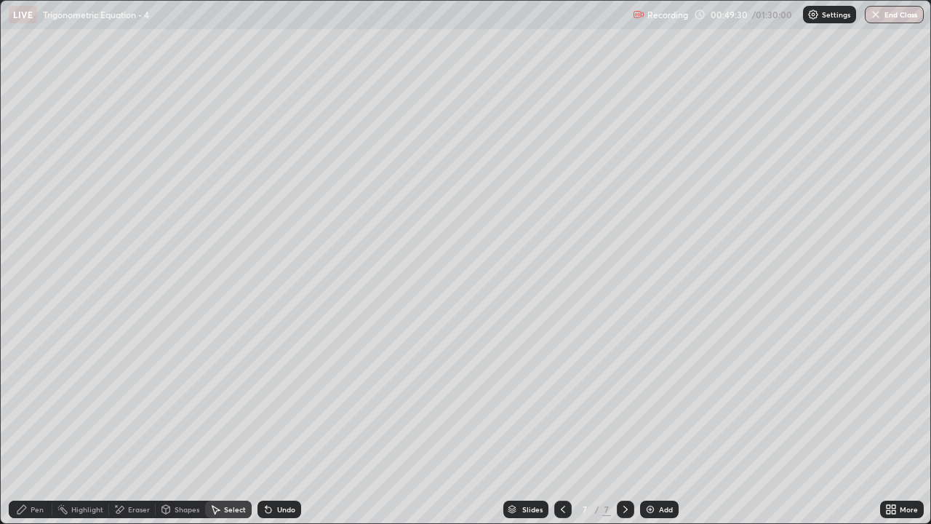
click at [892, 431] on icon at bounding box center [894, 512] width 4 height 4
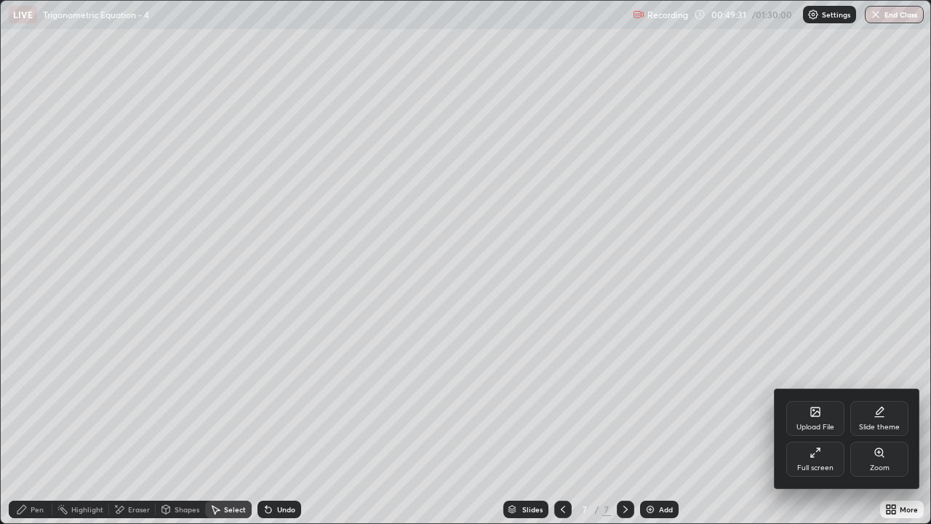
click at [820, 431] on div "Full screen" at bounding box center [815, 467] width 36 height 7
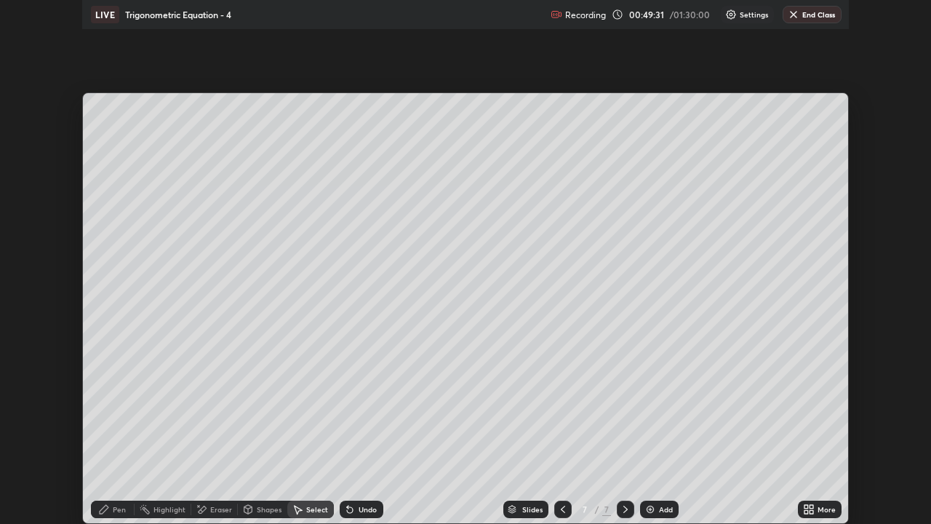
scroll to position [72302, 71802]
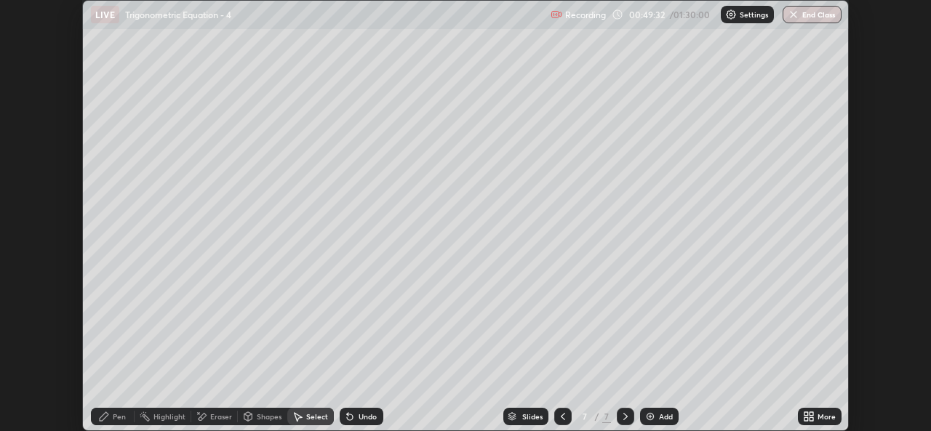
click at [805, 415] on icon at bounding box center [806, 414] width 4 height 4
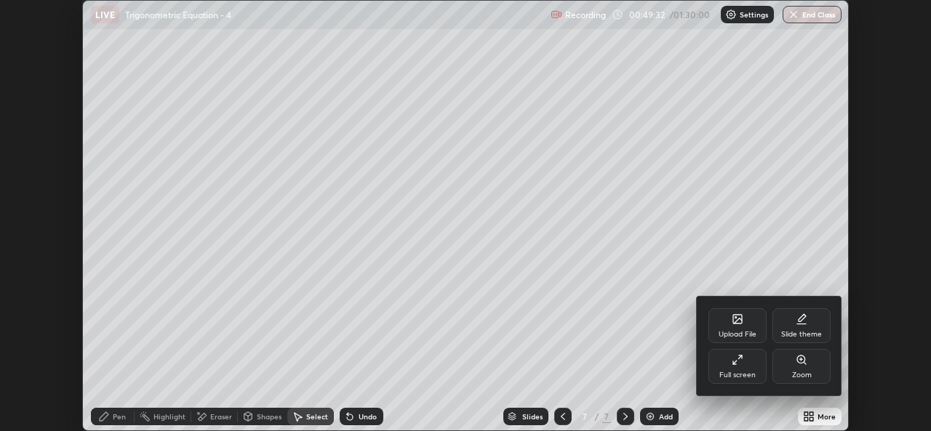
click at [743, 366] on div "Full screen" at bounding box center [737, 366] width 58 height 35
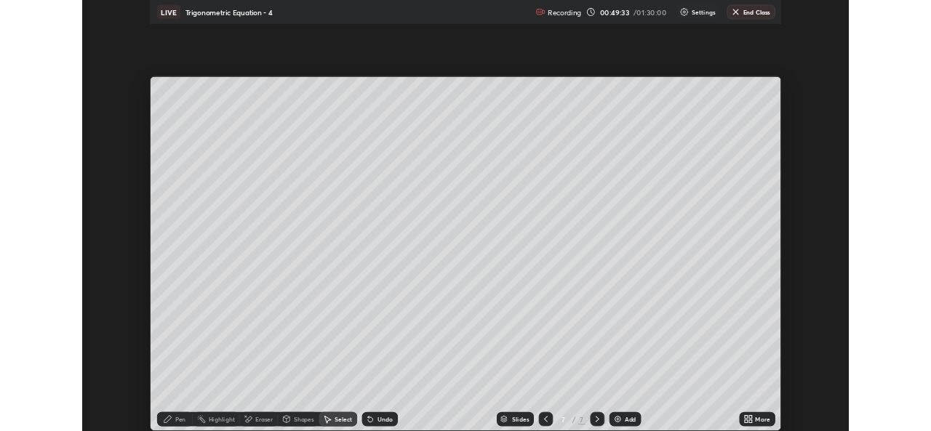
scroll to position [524, 931]
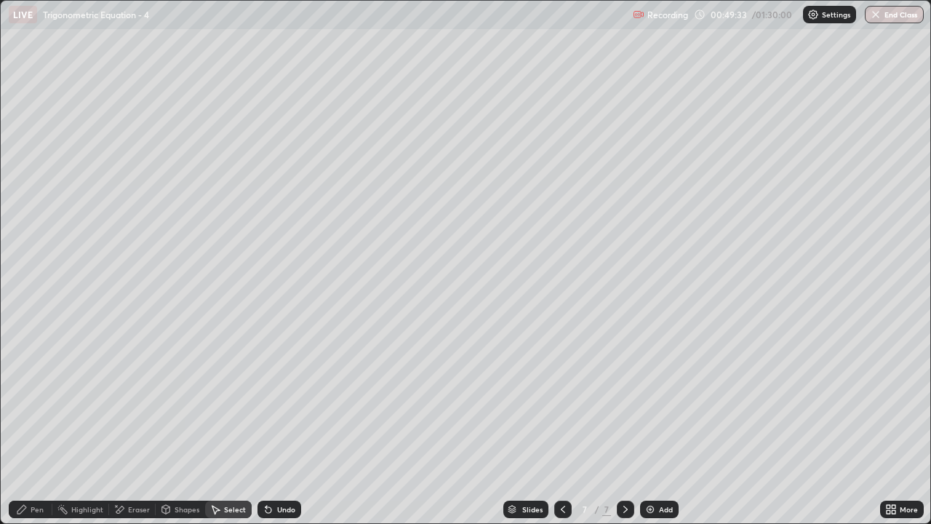
click at [692, 244] on div "0 ° Undo Copy Paste here Duplicate Duplicate to new slide Delete" at bounding box center [466, 262] width 930 height 522
click at [693, 257] on div "0 ° Undo Copy Paste here Duplicate Duplicate to new slide Delete" at bounding box center [466, 262] width 930 height 522
click at [36, 431] on div "Pen" at bounding box center [37, 508] width 13 height 7
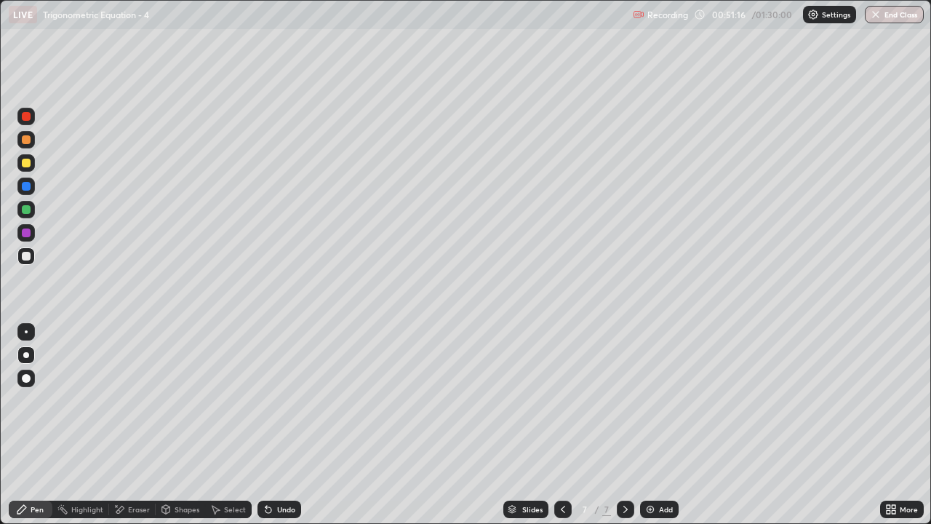
click at [284, 431] on div "Undo" at bounding box center [286, 508] width 18 height 7
click at [560, 431] on icon at bounding box center [563, 509] width 12 height 12
click at [236, 431] on div "Select" at bounding box center [228, 508] width 47 height 17
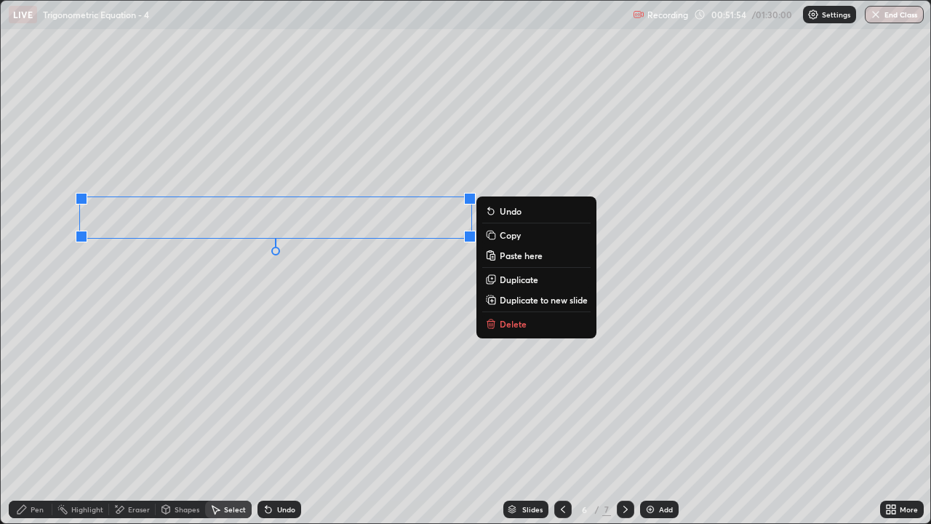
click at [510, 235] on p "Copy" at bounding box center [510, 235] width 21 height 12
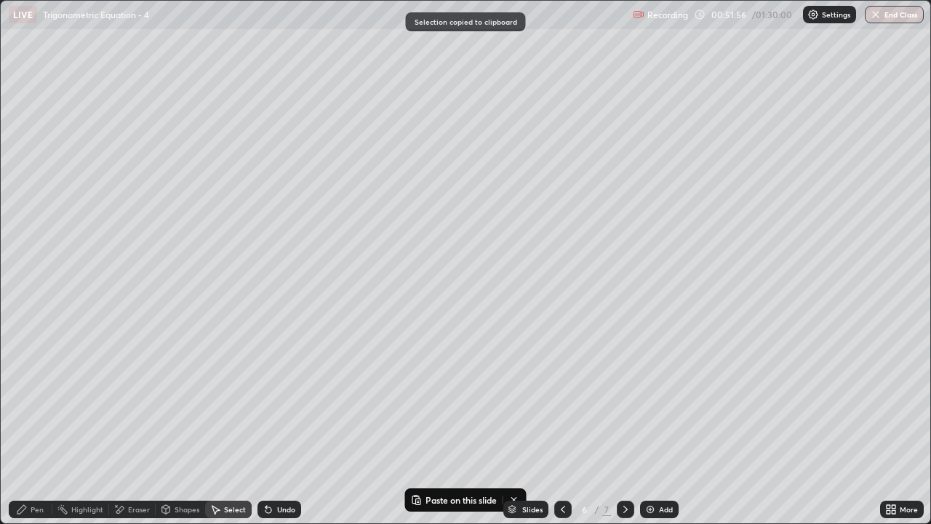
click at [624, 431] on icon at bounding box center [625, 508] width 4 height 7
click at [664, 431] on div "Add" at bounding box center [666, 508] width 14 height 7
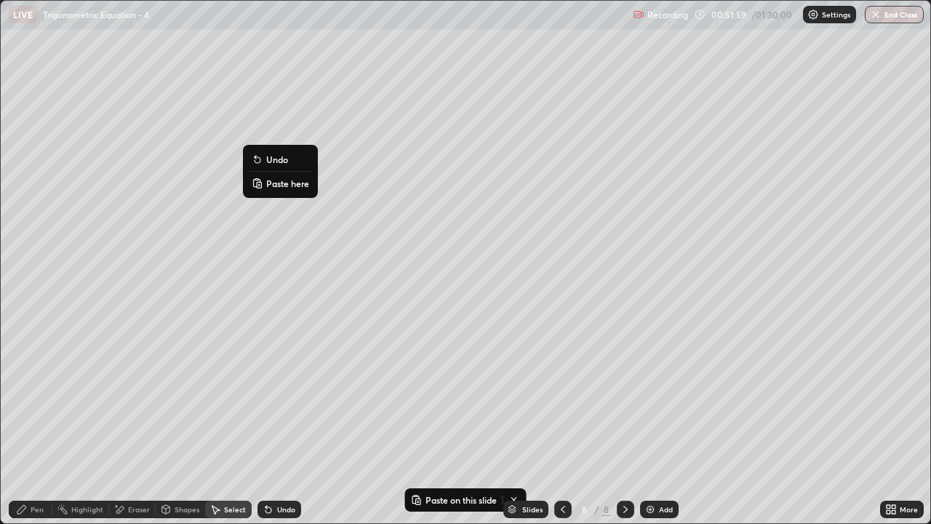
click at [293, 186] on p "Paste here" at bounding box center [287, 183] width 43 height 12
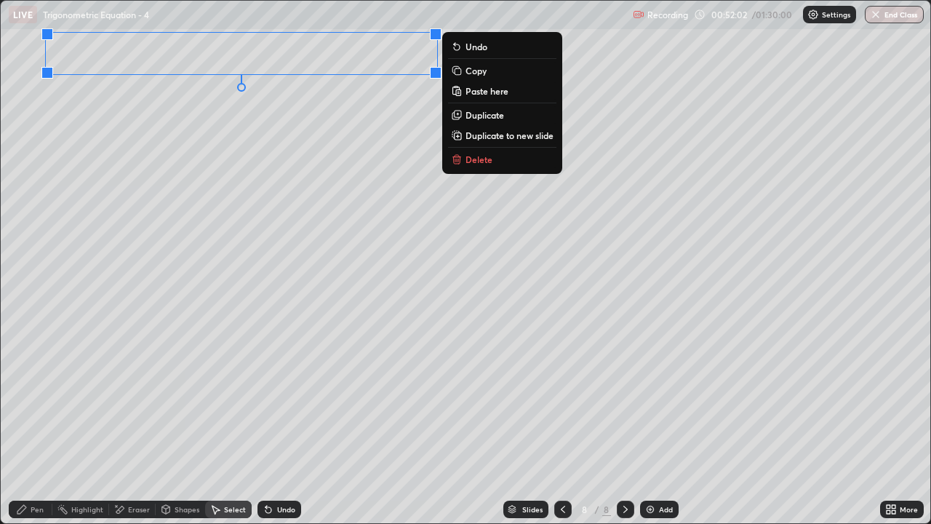
click at [255, 179] on div "0 ° Undo Copy Paste here Duplicate Duplicate to new slide Delete" at bounding box center [466, 262] width 930 height 522
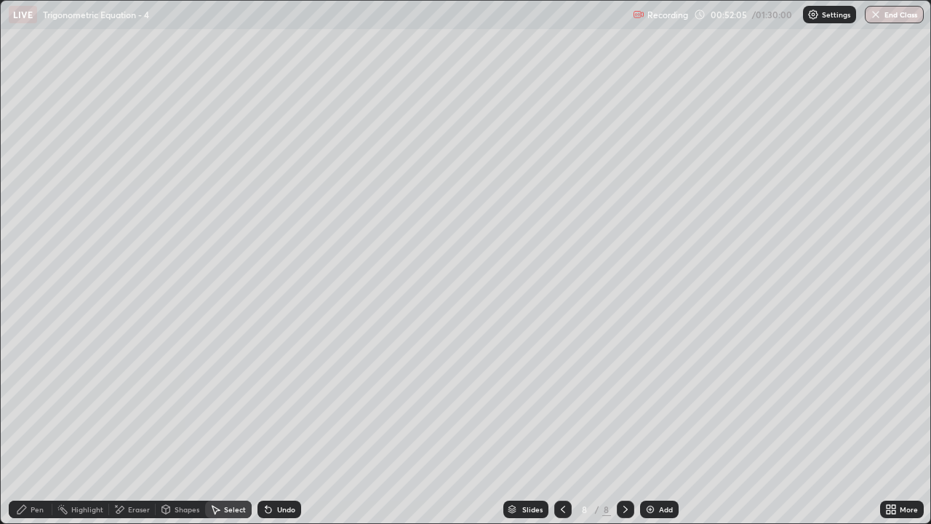
click at [29, 431] on div "Pen" at bounding box center [31, 508] width 44 height 17
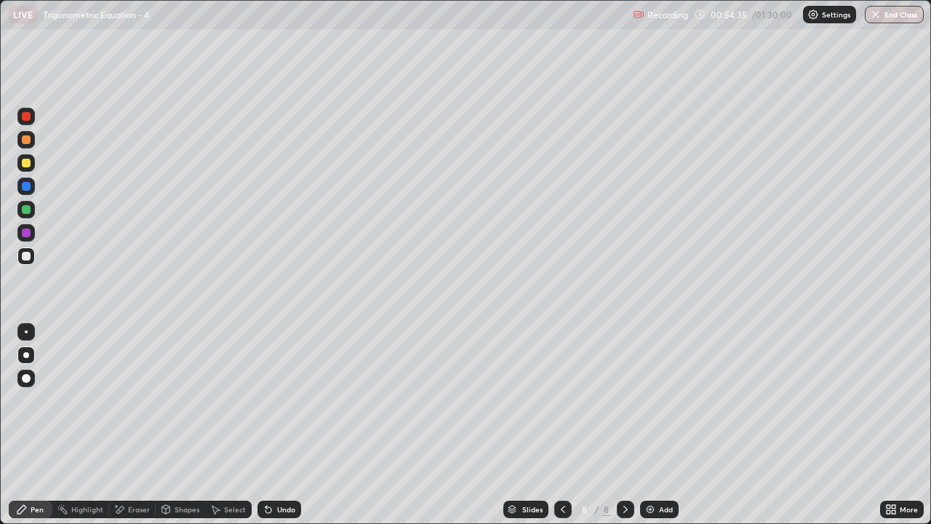
click at [25, 163] on div at bounding box center [26, 163] width 9 height 9
click at [26, 258] on div at bounding box center [26, 256] width 9 height 9
click at [901, 431] on div "More" at bounding box center [902, 508] width 44 height 17
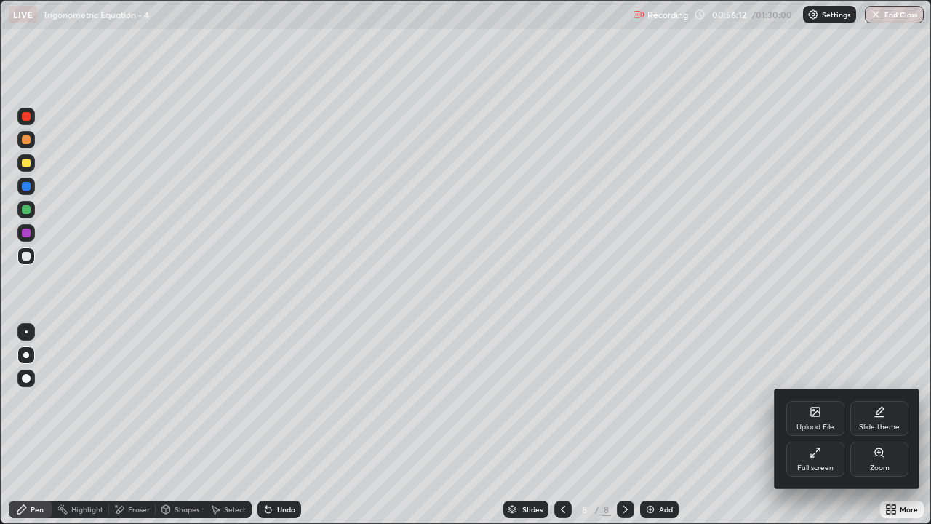
click at [816, 431] on div "Full screen" at bounding box center [815, 467] width 36 height 7
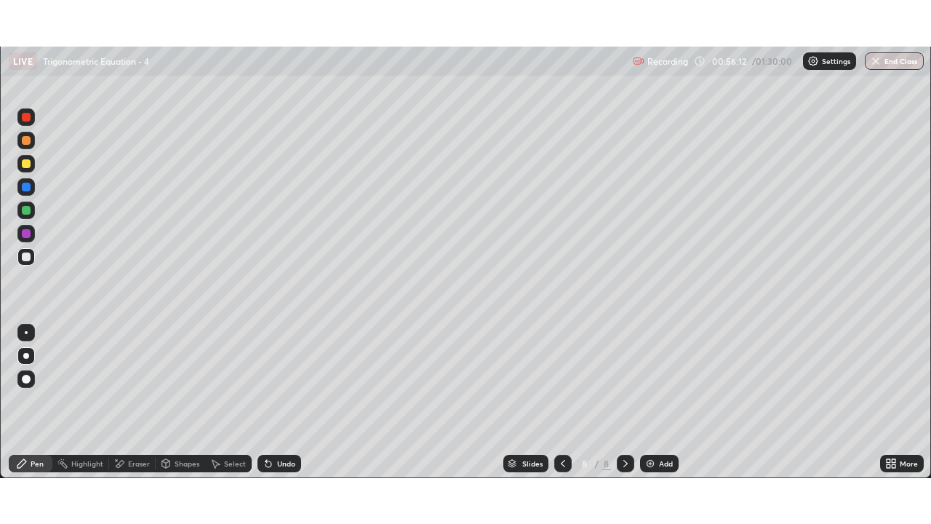
scroll to position [72302, 71802]
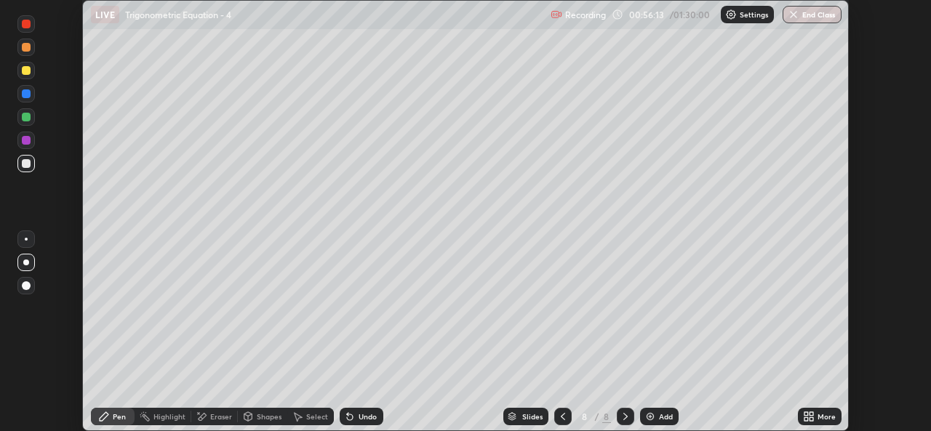
click at [812, 417] on icon at bounding box center [812, 419] width 4 height 4
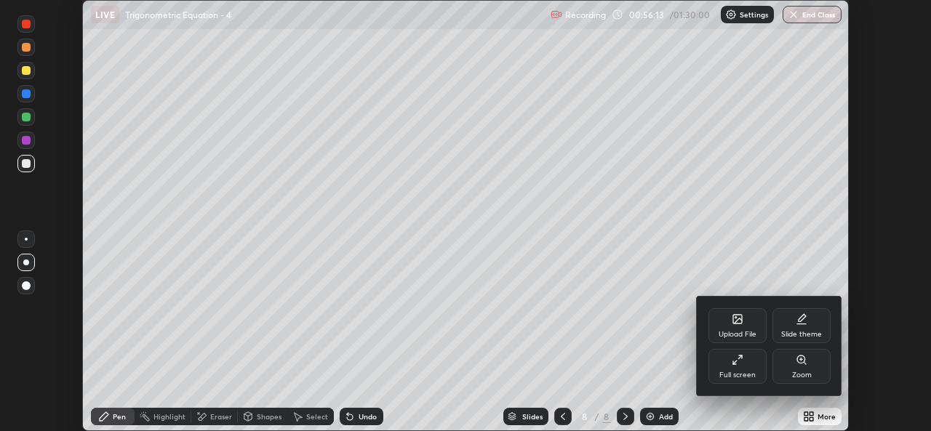
click at [740, 374] on div "Full screen" at bounding box center [737, 375] width 36 height 7
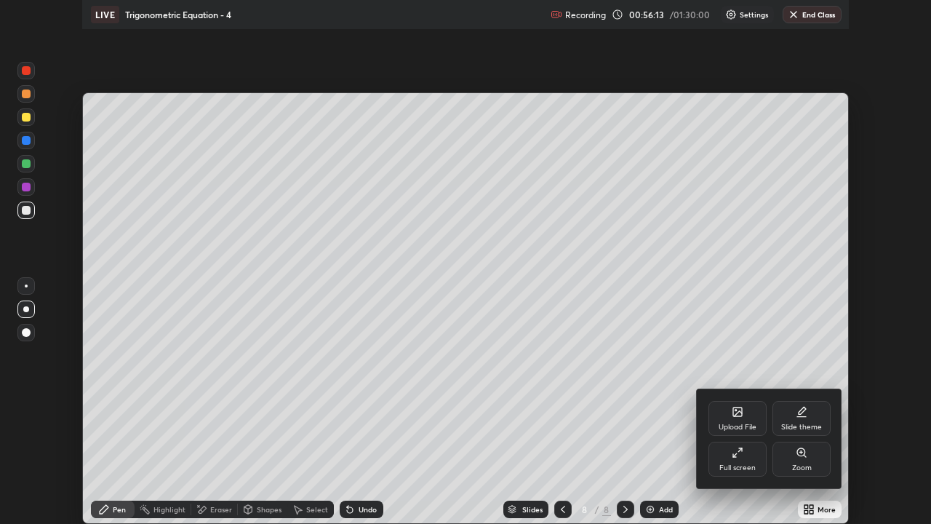
scroll to position [524, 931]
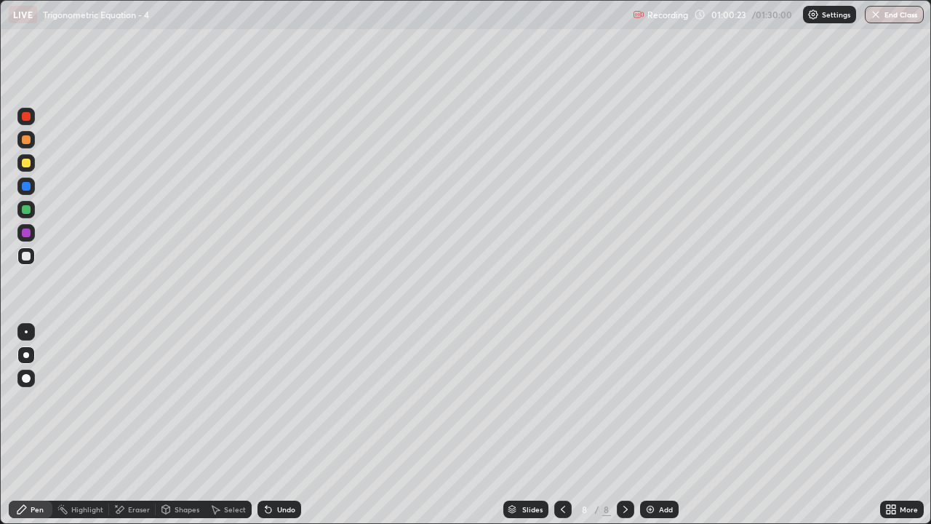
click at [660, 431] on div "Add" at bounding box center [659, 508] width 39 height 17
click at [25, 213] on div at bounding box center [26, 209] width 9 height 9
click at [567, 431] on div at bounding box center [562, 508] width 17 height 17
click at [29, 254] on div at bounding box center [26, 256] width 9 height 9
click at [287, 431] on div "Undo" at bounding box center [286, 508] width 18 height 7
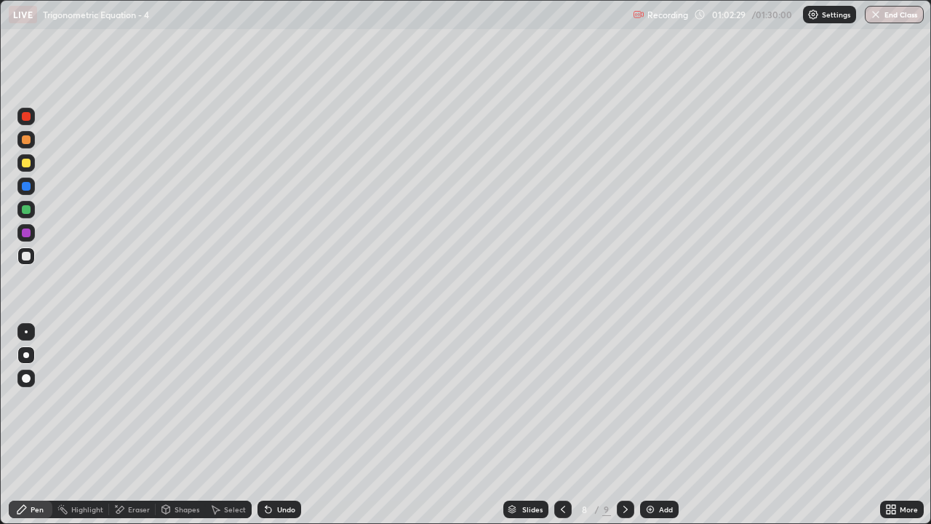
click at [279, 431] on div "Undo" at bounding box center [286, 508] width 18 height 7
click at [660, 431] on div "Add" at bounding box center [666, 508] width 14 height 7
click at [282, 431] on div "Undo" at bounding box center [279, 508] width 44 height 17
click at [278, 431] on div "Undo" at bounding box center [286, 508] width 18 height 7
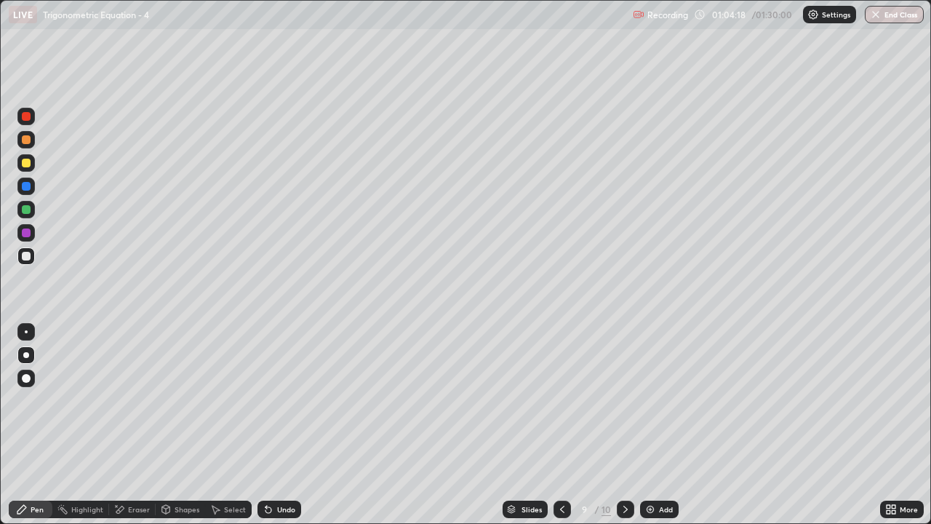
click at [284, 431] on div "Undo" at bounding box center [279, 508] width 44 height 17
click at [563, 431] on icon at bounding box center [562, 509] width 12 height 12
click at [624, 431] on icon at bounding box center [626, 509] width 12 height 12
click at [563, 431] on icon at bounding box center [562, 509] width 12 height 12
click at [625, 431] on icon at bounding box center [626, 509] width 12 height 12
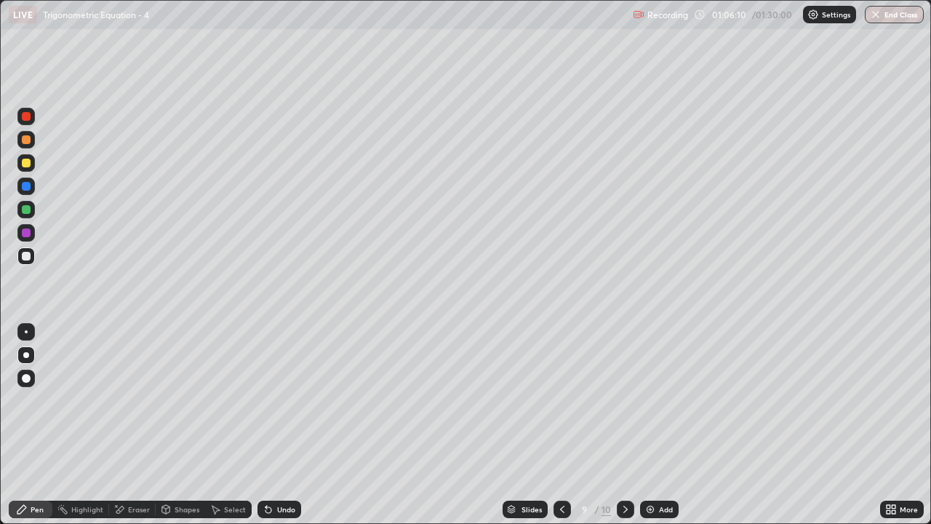
click at [617, 431] on div at bounding box center [625, 508] width 17 height 17
click at [562, 431] on icon at bounding box center [562, 509] width 12 height 12
click at [560, 431] on div at bounding box center [562, 508] width 17 height 17
click at [624, 431] on icon at bounding box center [626, 509] width 12 height 12
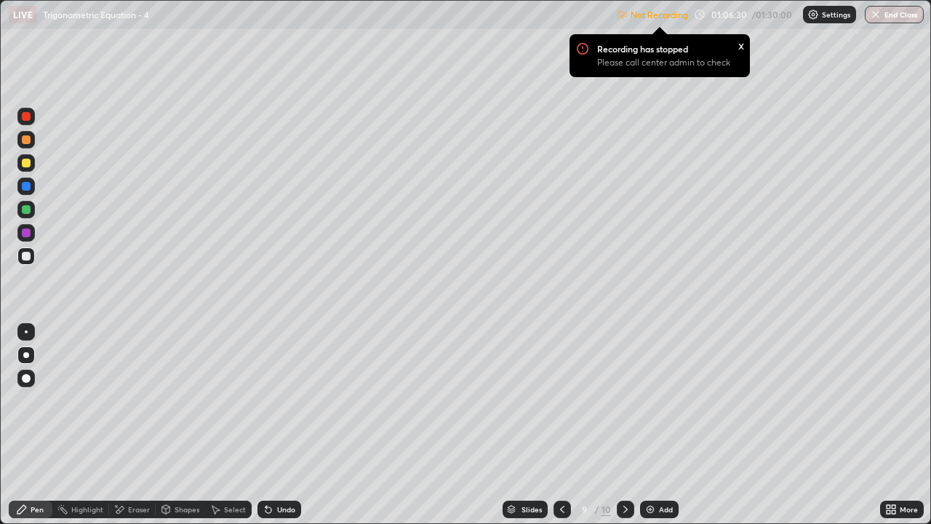
click at [815, 19] on img at bounding box center [813, 15] width 12 height 12
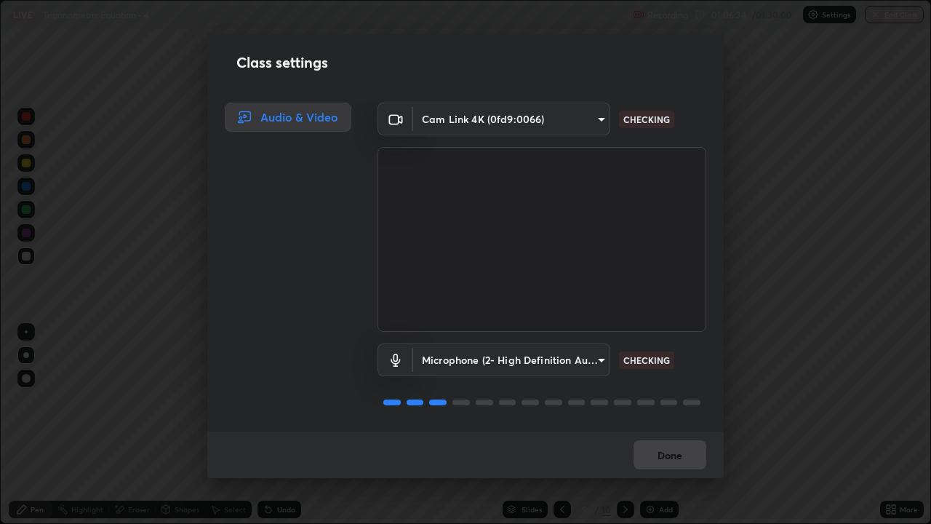
scroll to position [1, 0]
click at [682, 431] on button "Done" at bounding box center [670, 454] width 73 height 29
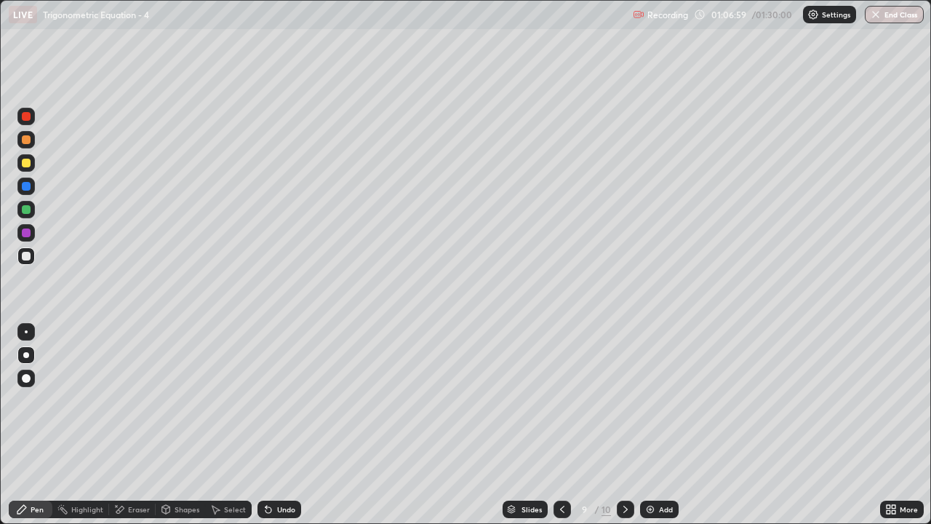
click at [623, 431] on div at bounding box center [625, 509] width 17 height 29
click at [25, 208] on div at bounding box center [26, 209] width 9 height 9
click at [277, 431] on div "Undo" at bounding box center [286, 508] width 18 height 7
click at [271, 431] on icon at bounding box center [269, 509] width 12 height 12
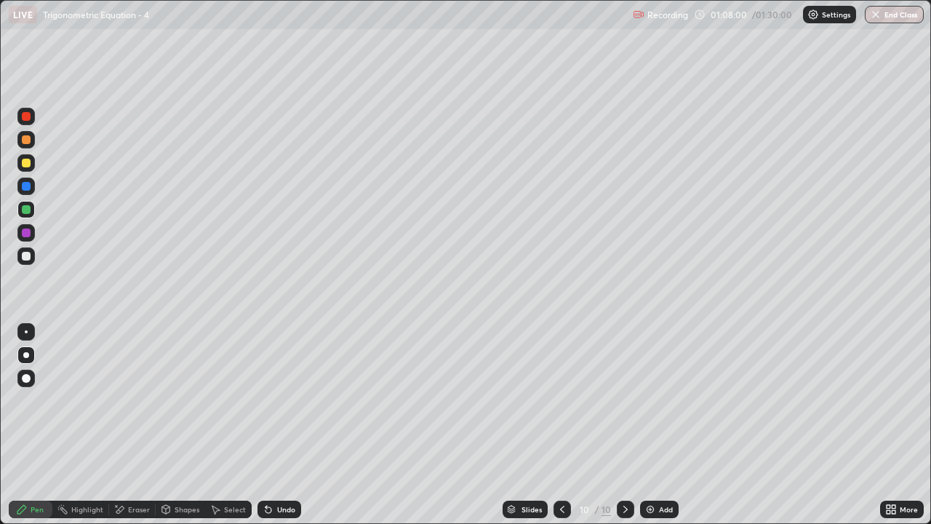
click at [268, 431] on icon at bounding box center [269, 509] width 12 height 12
click at [268, 431] on div "Undo" at bounding box center [279, 508] width 44 height 17
click at [271, 431] on div "Undo" at bounding box center [279, 508] width 44 height 17
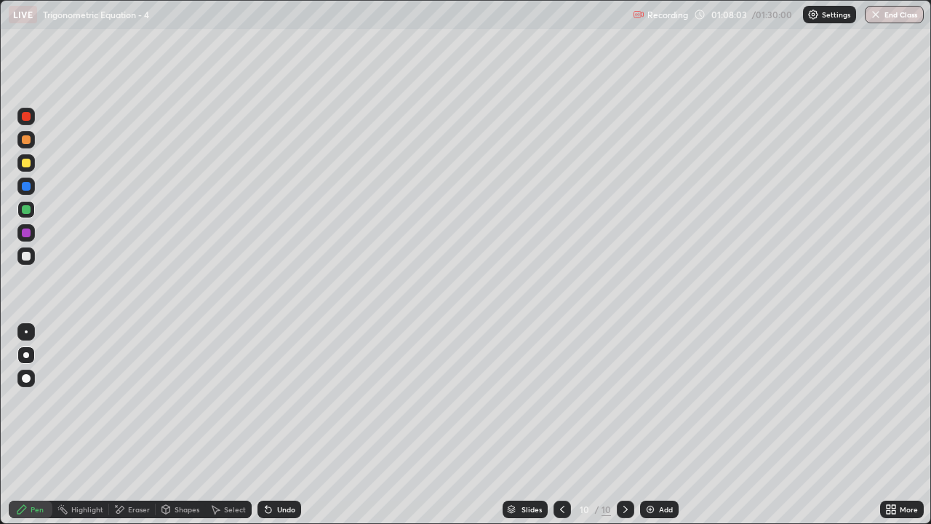
click at [279, 431] on div "Undo" at bounding box center [279, 508] width 44 height 17
click at [276, 431] on div "Undo" at bounding box center [279, 508] width 44 height 17
click at [279, 431] on div "Undo" at bounding box center [279, 508] width 44 height 17
click at [890, 16] on button "End Class" at bounding box center [894, 14] width 59 height 17
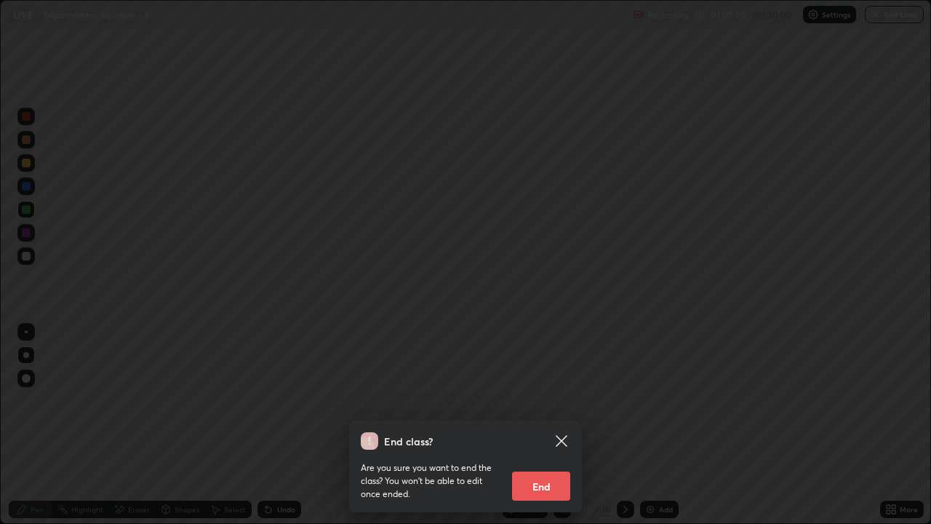
click at [543, 431] on button "End" at bounding box center [541, 485] width 58 height 29
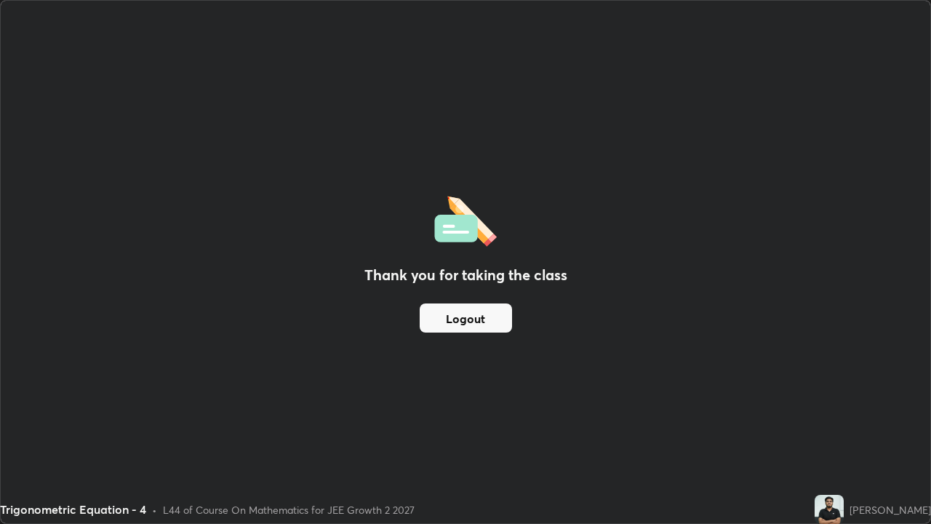
click at [481, 313] on button "Logout" at bounding box center [466, 317] width 92 height 29
